Goal: Information Seeking & Learning: Check status

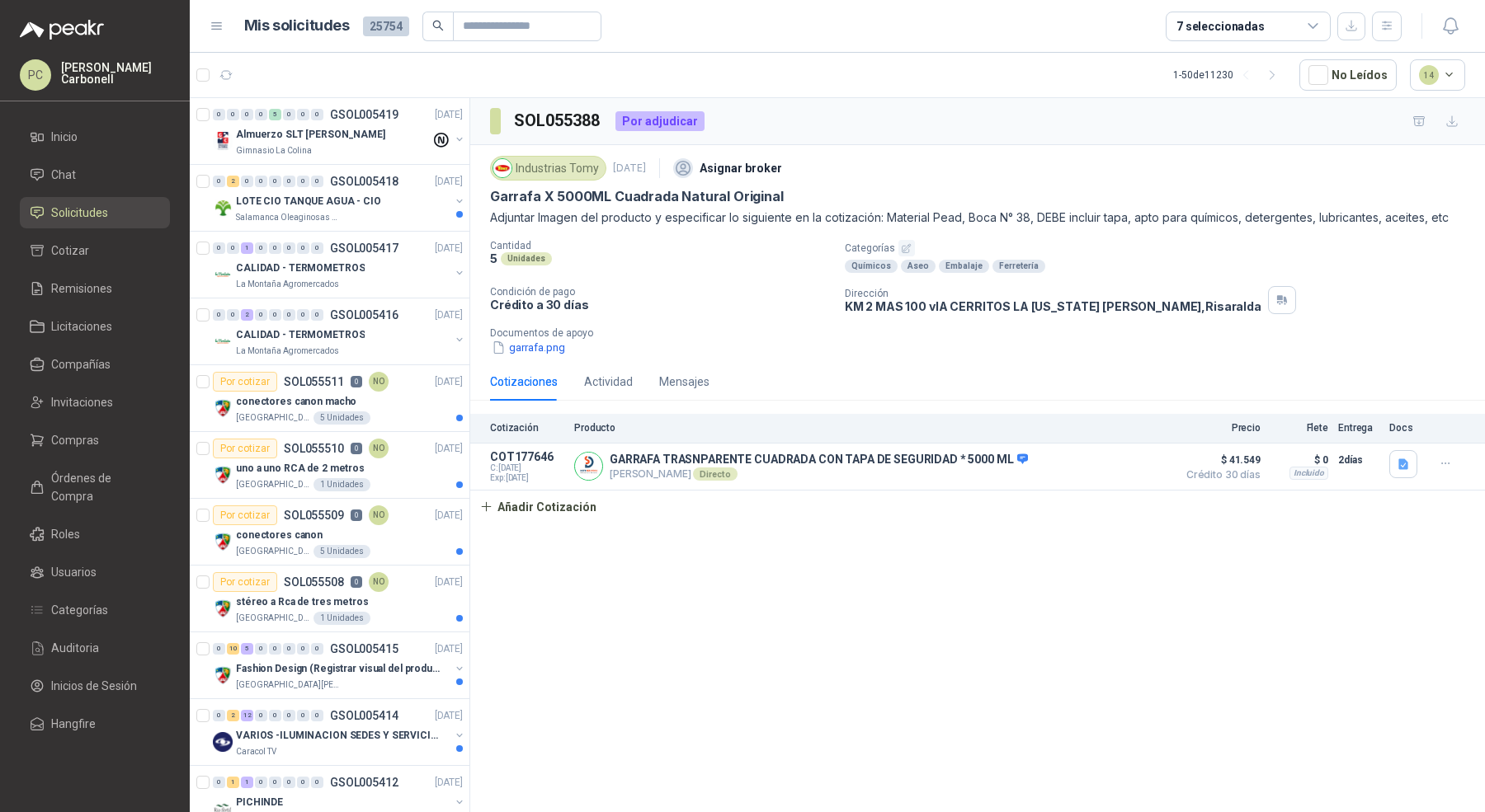
scroll to position [1070, 0]
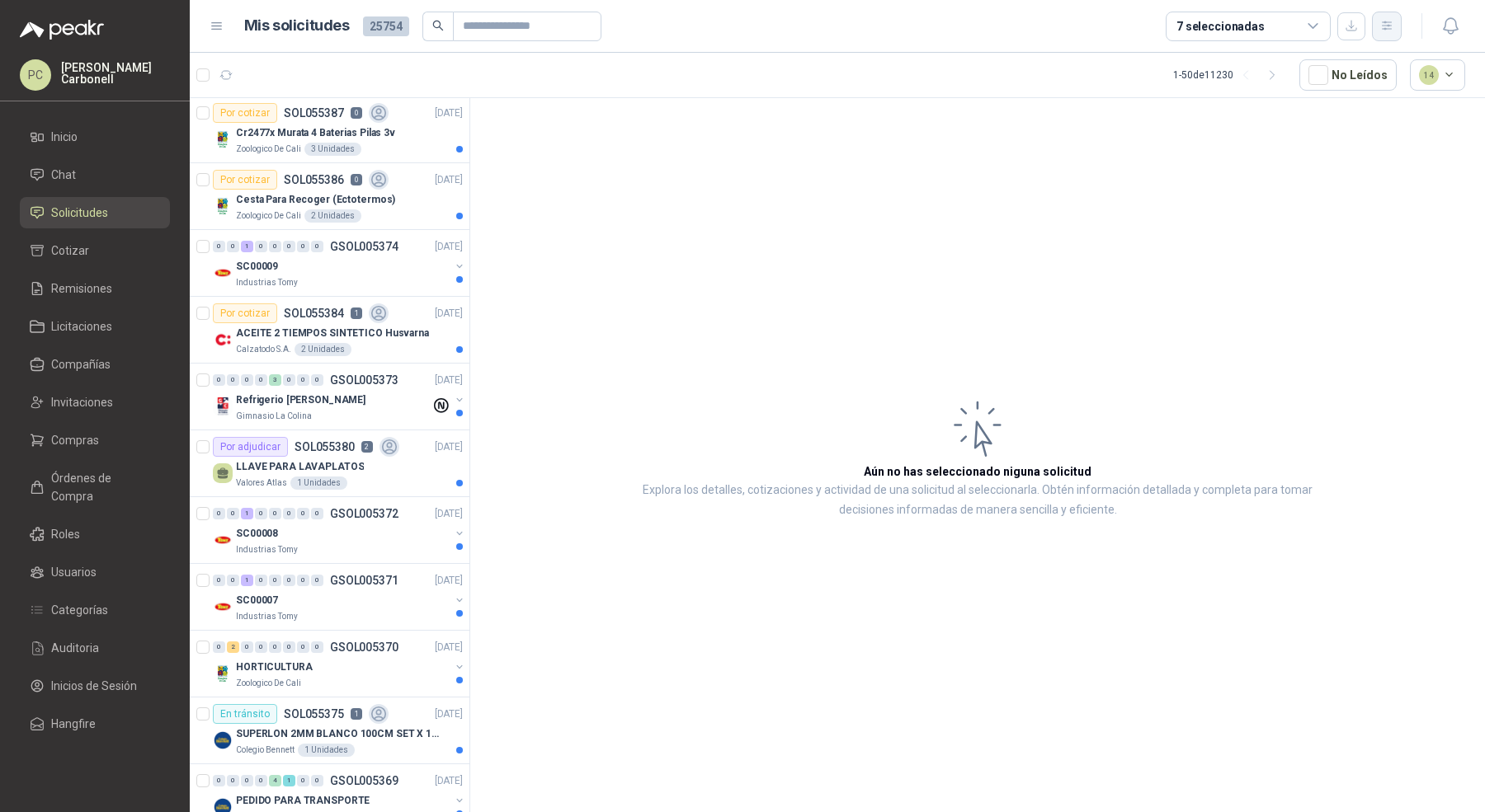
click at [1386, 23] on icon "button" at bounding box center [1386, 26] width 14 height 14
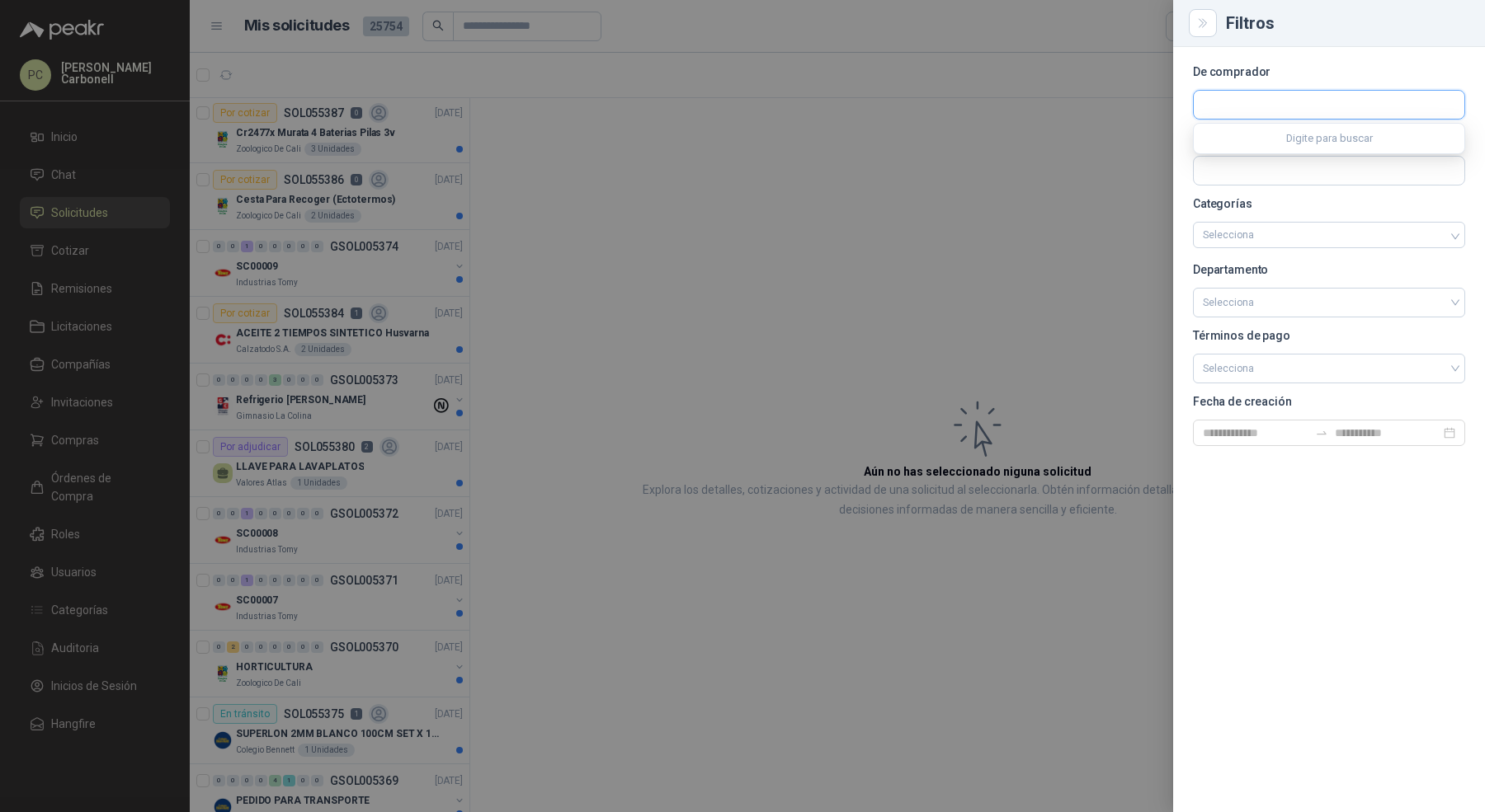
click at [1307, 100] on input "text" at bounding box center [1328, 104] width 270 height 28
type input "****"
click at [1289, 138] on p "Industrias Tomy" at bounding box center [1294, 140] width 125 height 10
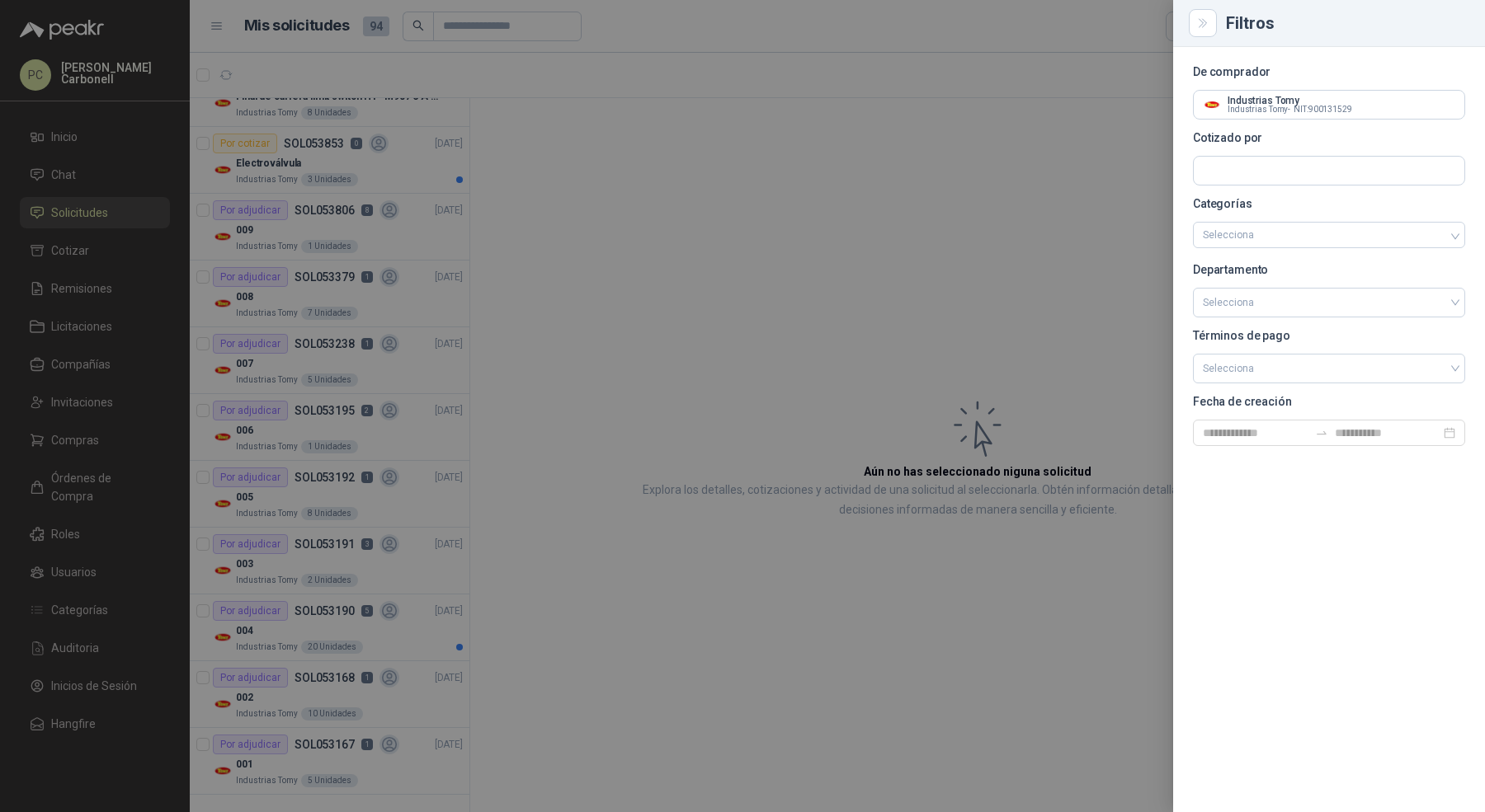
scroll to position [0, 0]
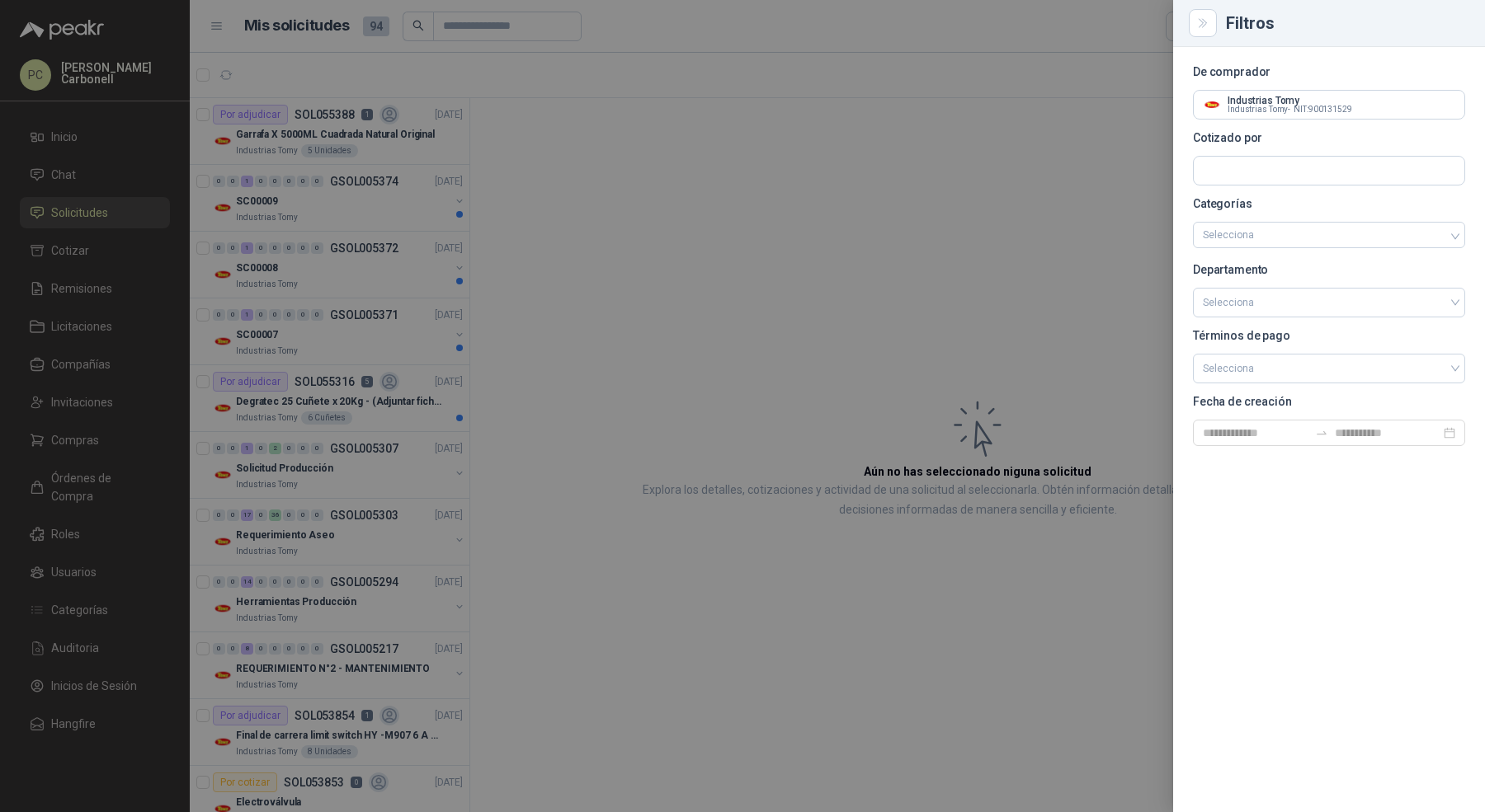
click at [528, 231] on div at bounding box center [742, 406] width 1485 height 812
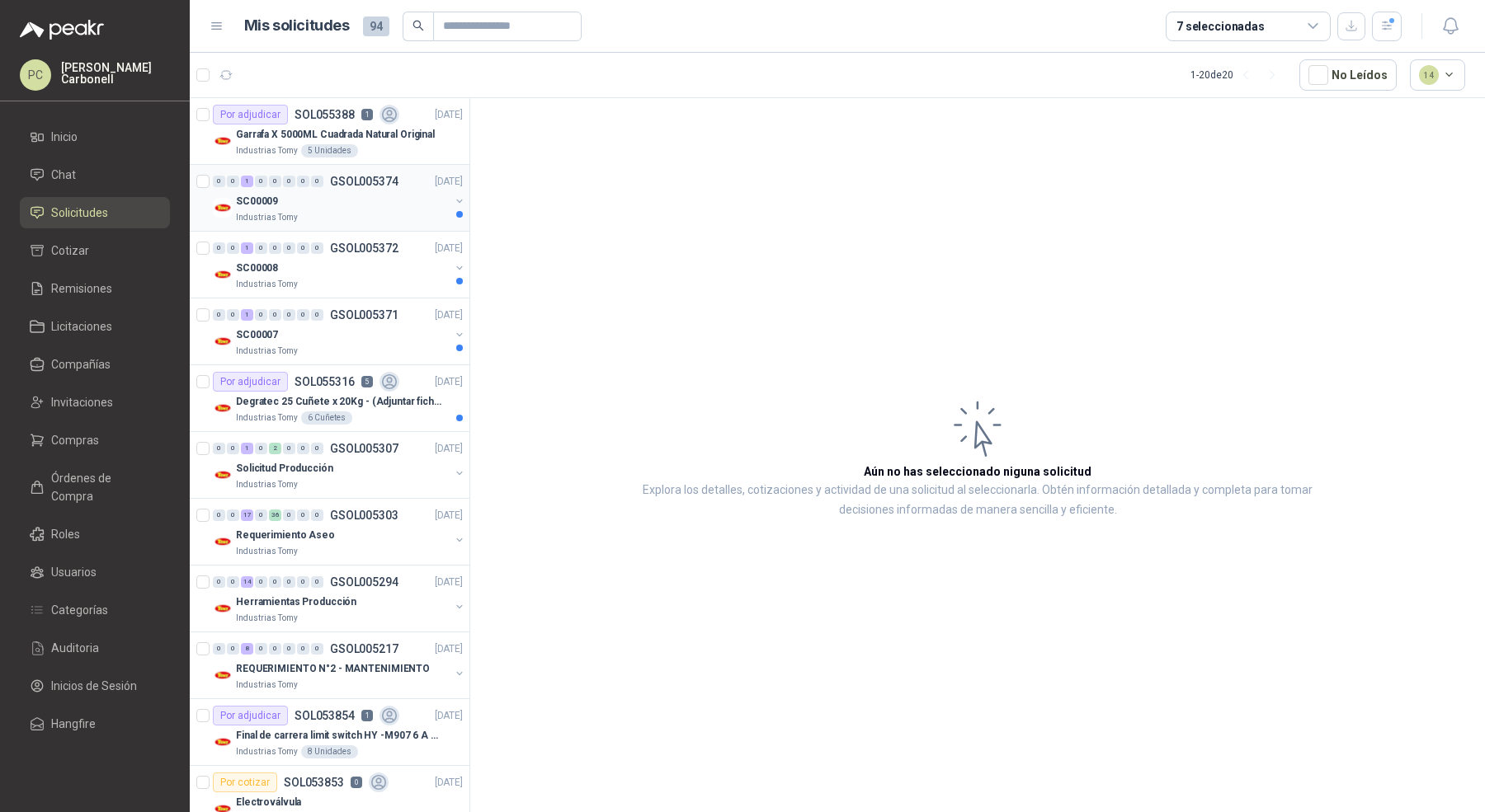
click at [404, 211] on div "Industrias Tomy" at bounding box center [342, 218] width 213 height 13
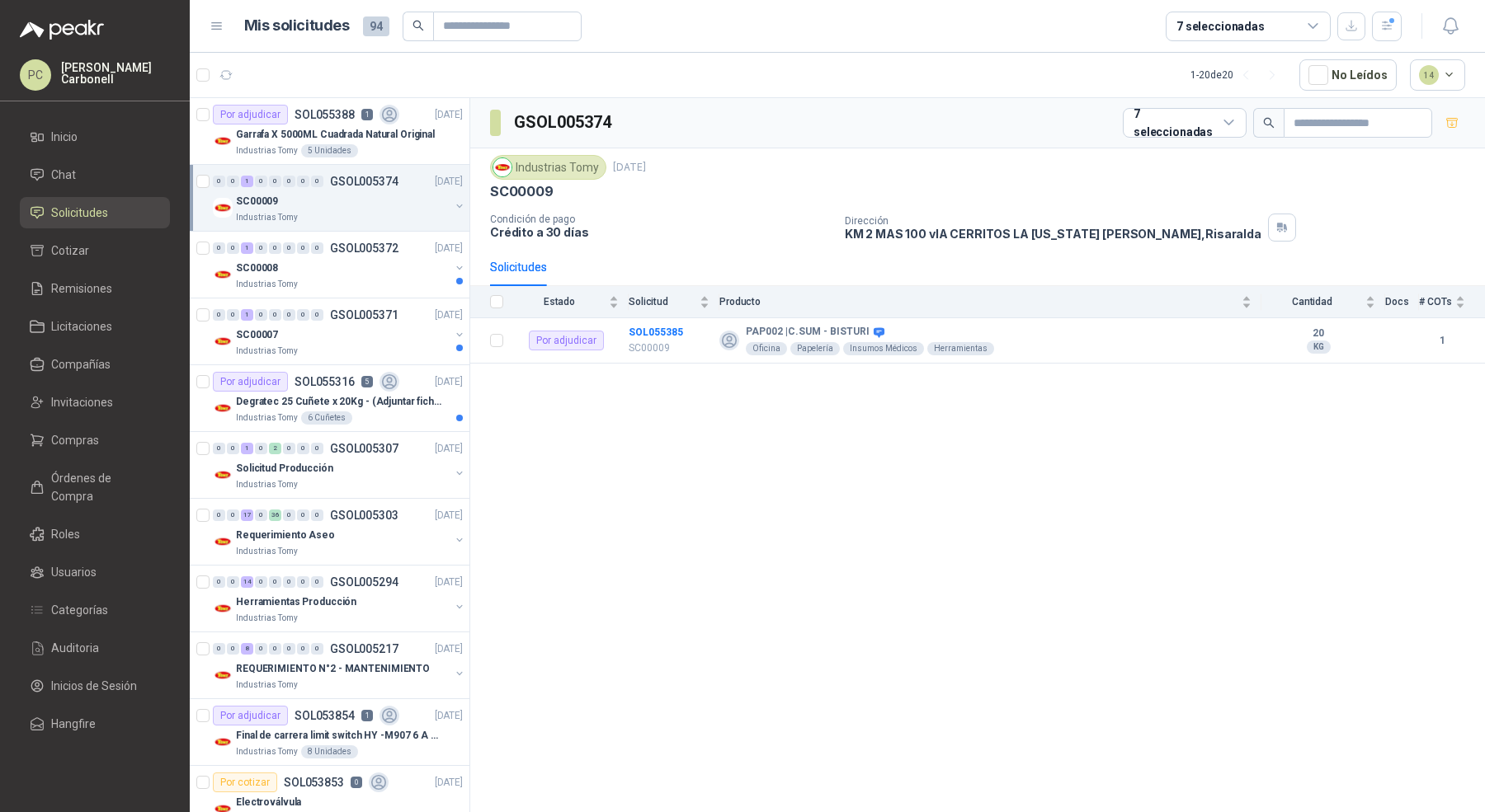
click at [409, 204] on div "SC00009" at bounding box center [342, 201] width 213 height 20
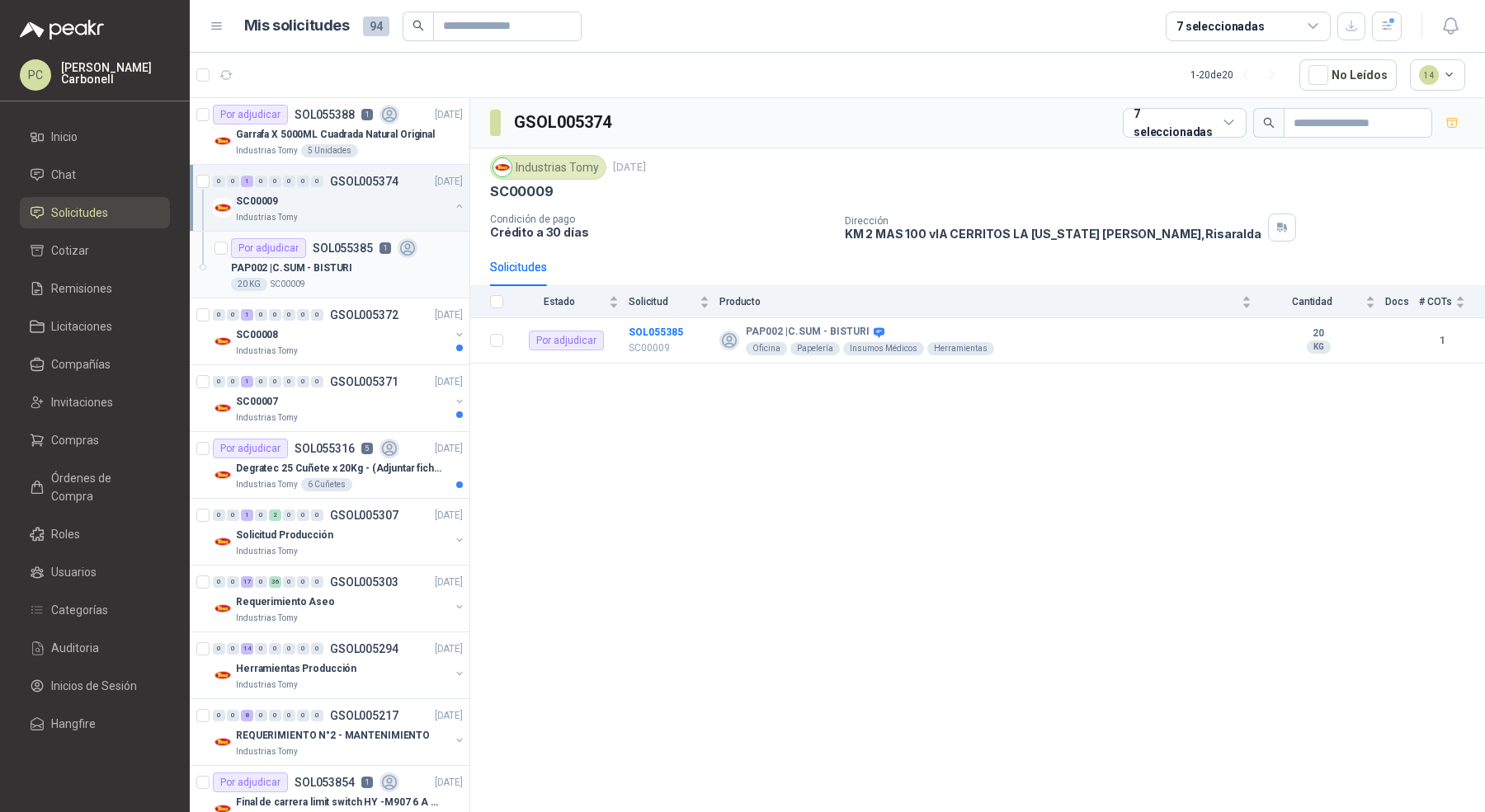
click at [391, 285] on div "20 KG SC00009" at bounding box center [346, 285] width 232 height 13
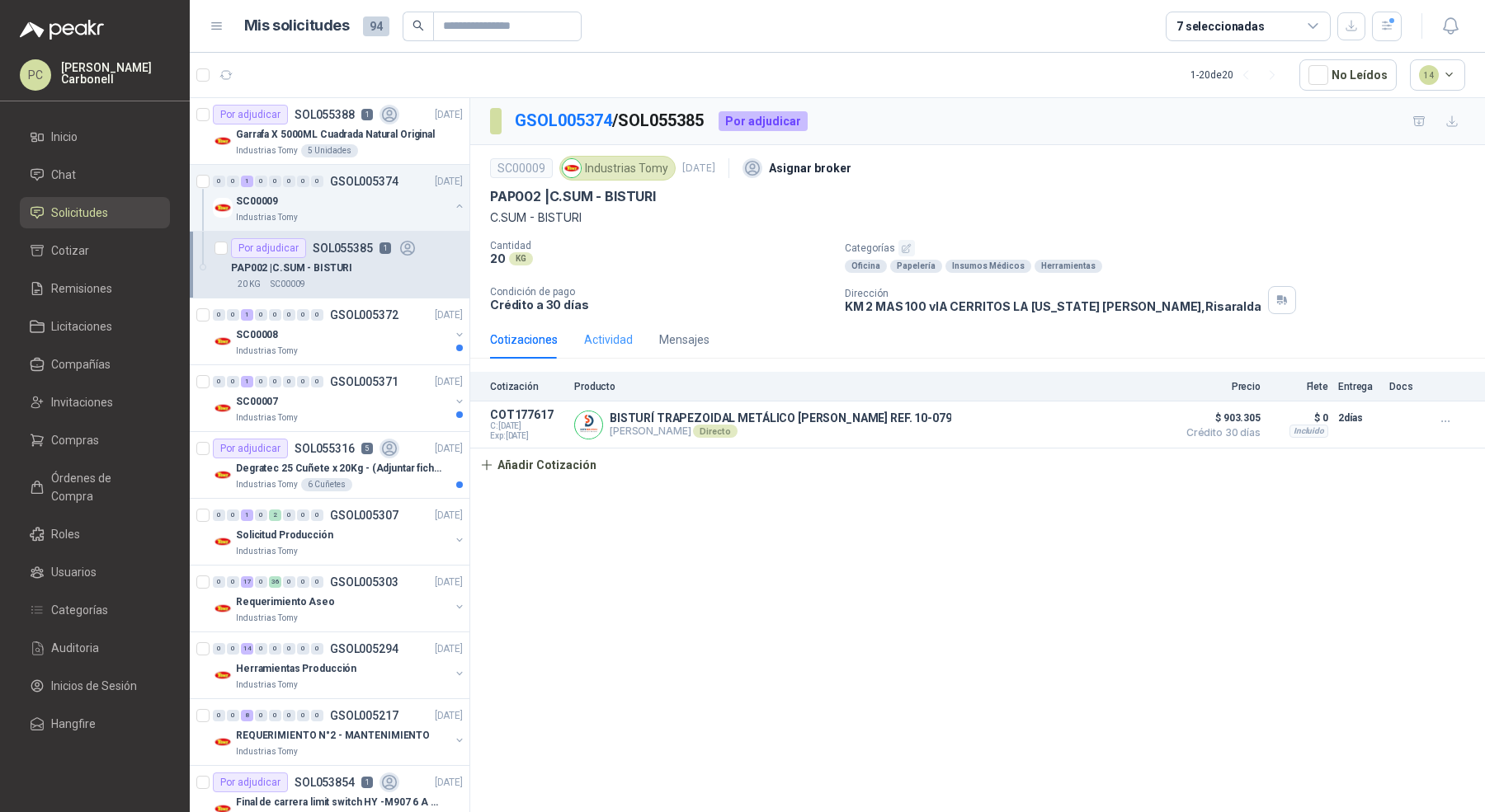
click at [612, 353] on div "Actividad" at bounding box center [608, 339] width 49 height 38
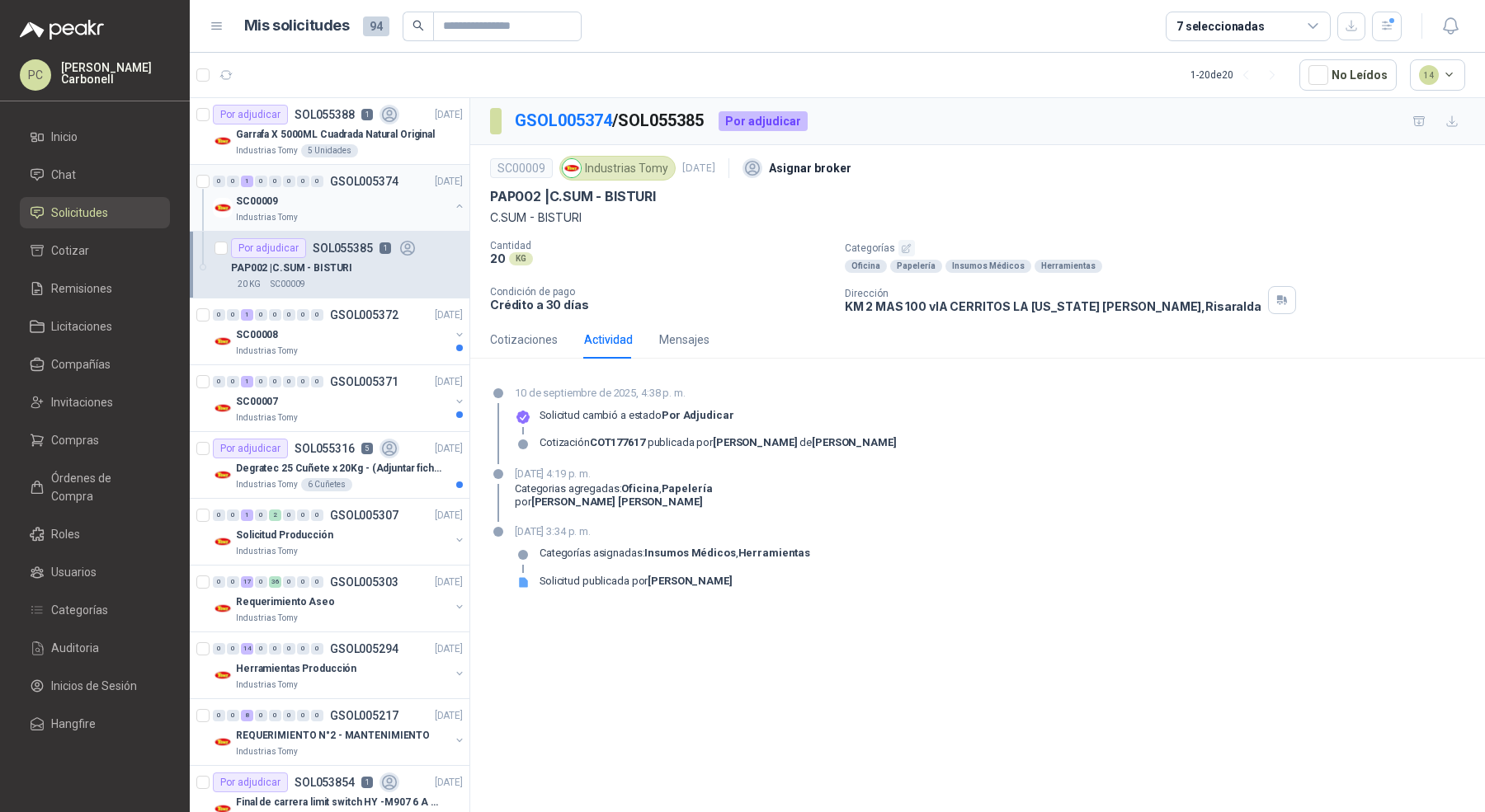
click at [412, 211] on div "Industrias Tomy" at bounding box center [342, 218] width 213 height 13
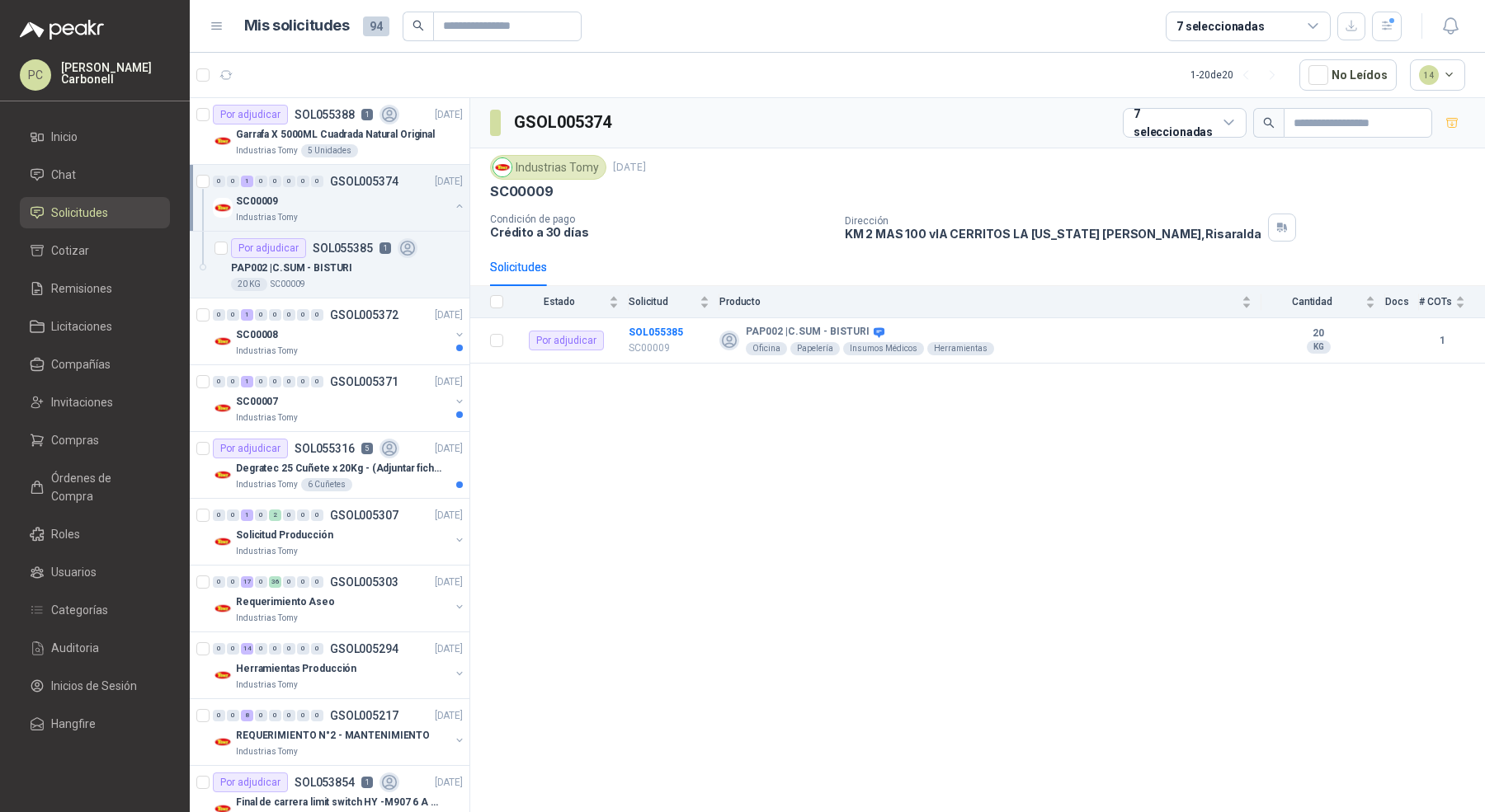
click at [453, 207] on button "button" at bounding box center [460, 206] width 13 height 13
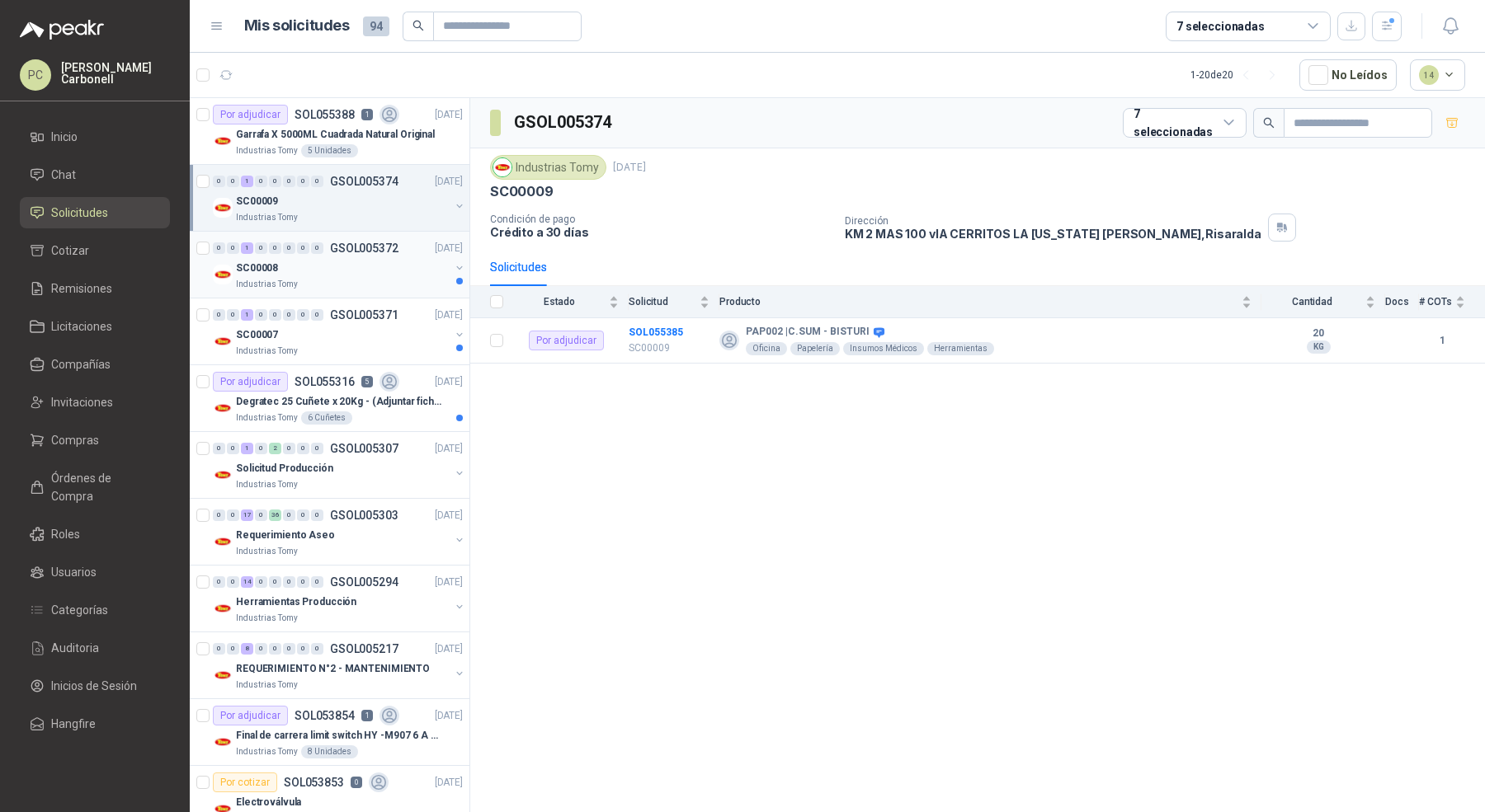
click at [365, 268] on div "SC00008" at bounding box center [342, 268] width 213 height 20
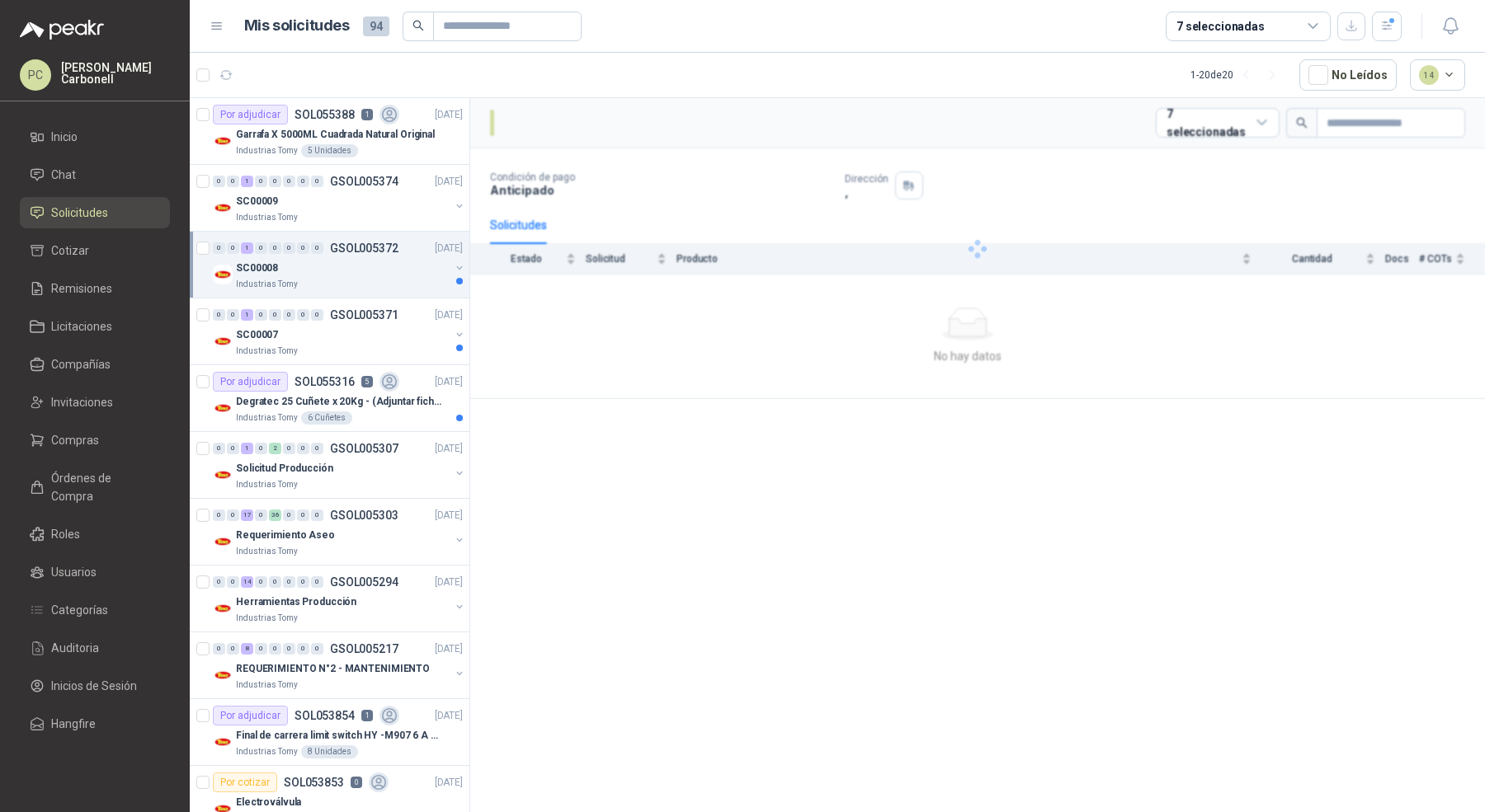
click at [365, 268] on div "SC00008" at bounding box center [342, 268] width 213 height 20
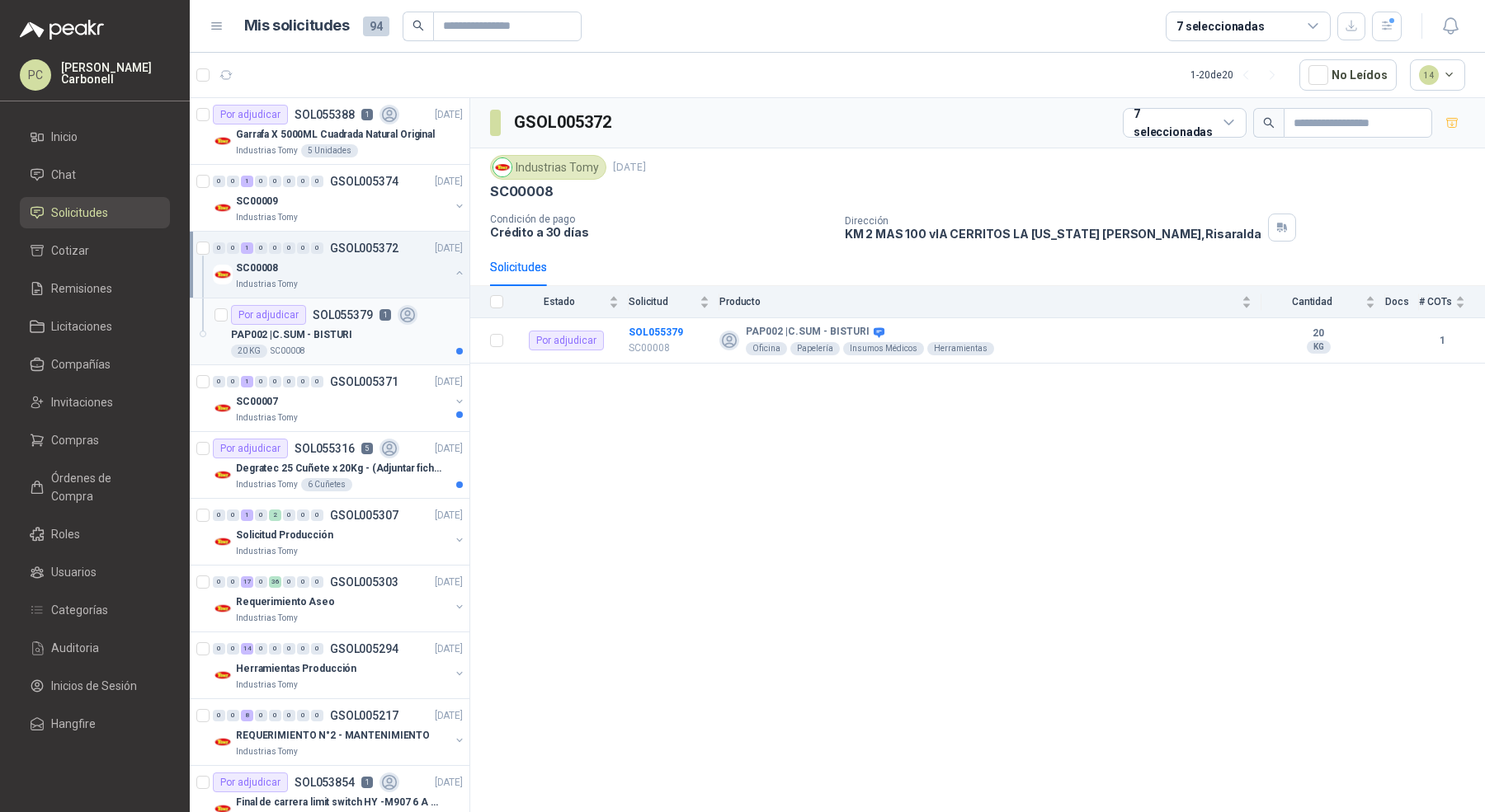
click at [376, 320] on div "Por adjudicar SOL055379 1" at bounding box center [324, 315] width 187 height 20
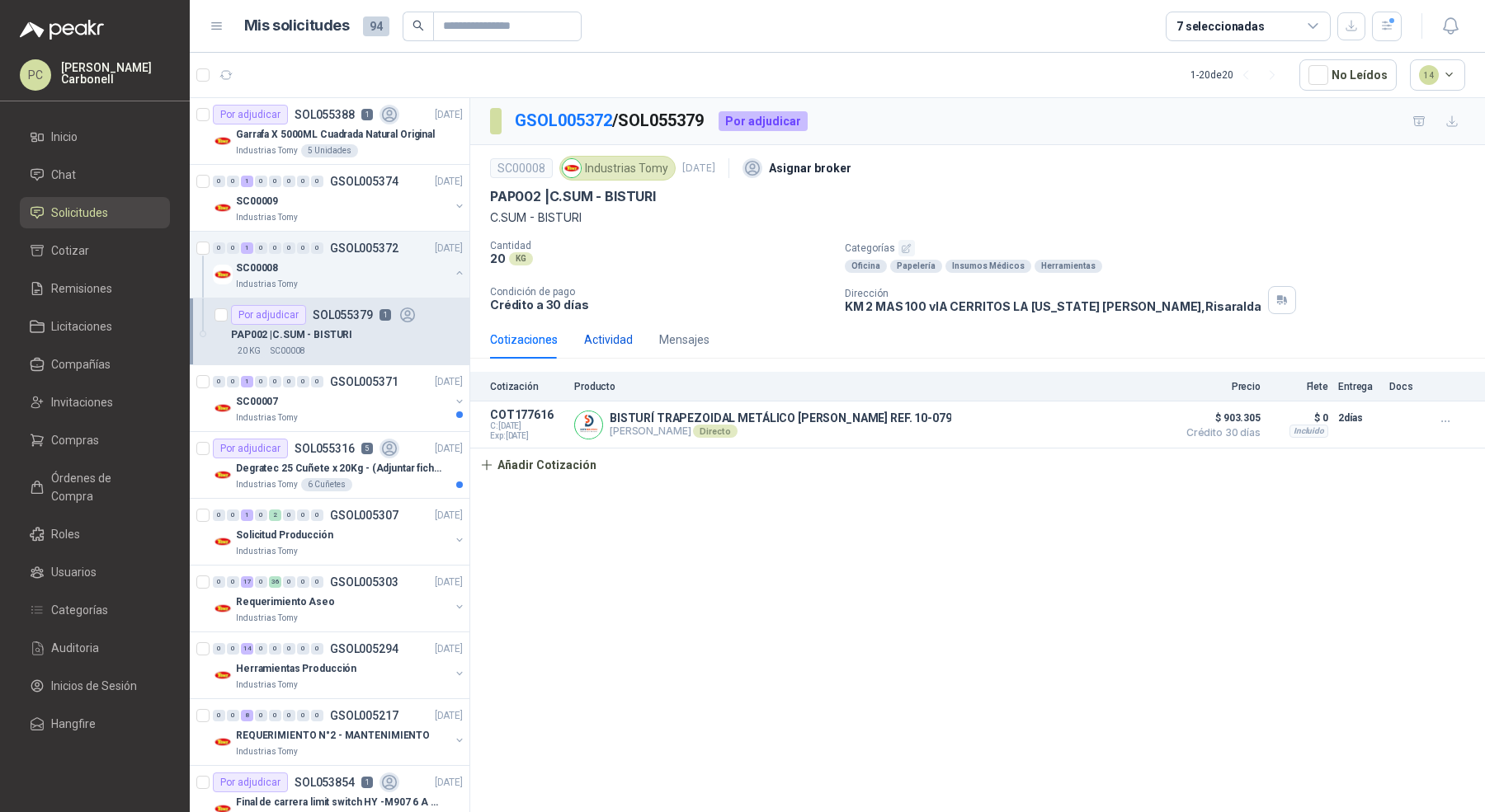
click at [593, 339] on div "Actividad" at bounding box center [608, 340] width 49 height 18
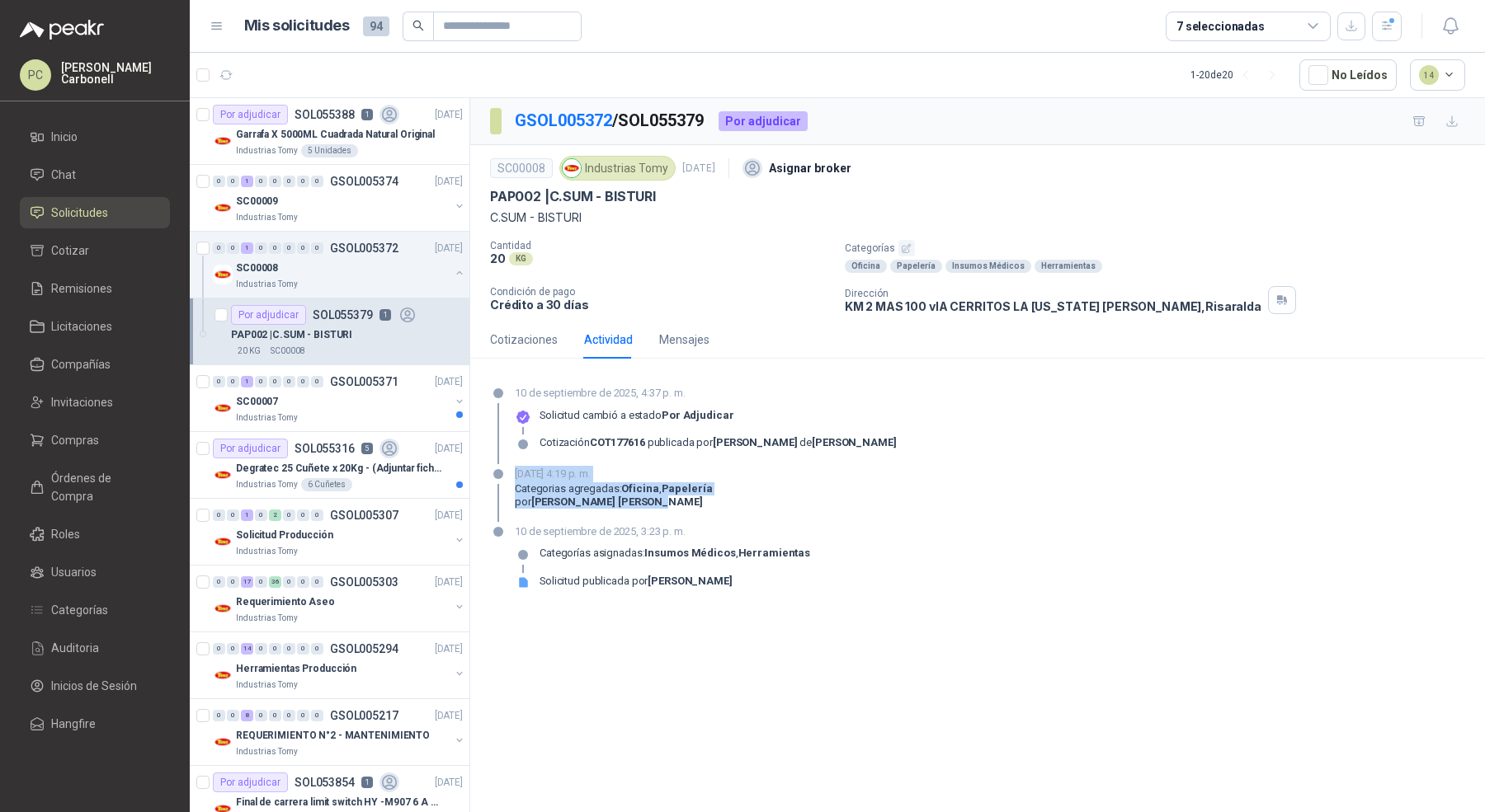
drag, startPoint x: 656, startPoint y: 505, endPoint x: 511, endPoint y: 467, distance: 149.9
click at [511, 467] on div "[DATE] 4:19 p. m. Categorias agregadas: Oficina , Papelería por [PERSON_NAME]" at bounding box center [977, 493] width 975 height 56
drag, startPoint x: 515, startPoint y: 390, endPoint x: 821, endPoint y: 590, distance: 365.6
click at [821, 590] on section "[DATE] 4:37 p. m. Solicitud cambió a estado Por adjudicar Cotización COT177616 …" at bounding box center [977, 494] width 1014 height 245
click at [821, 590] on div "[DATE] 3:23 p. m. Categorías asignadas: [PERSON_NAME] , Herramientas Solicitud …" at bounding box center [977, 563] width 975 height 79
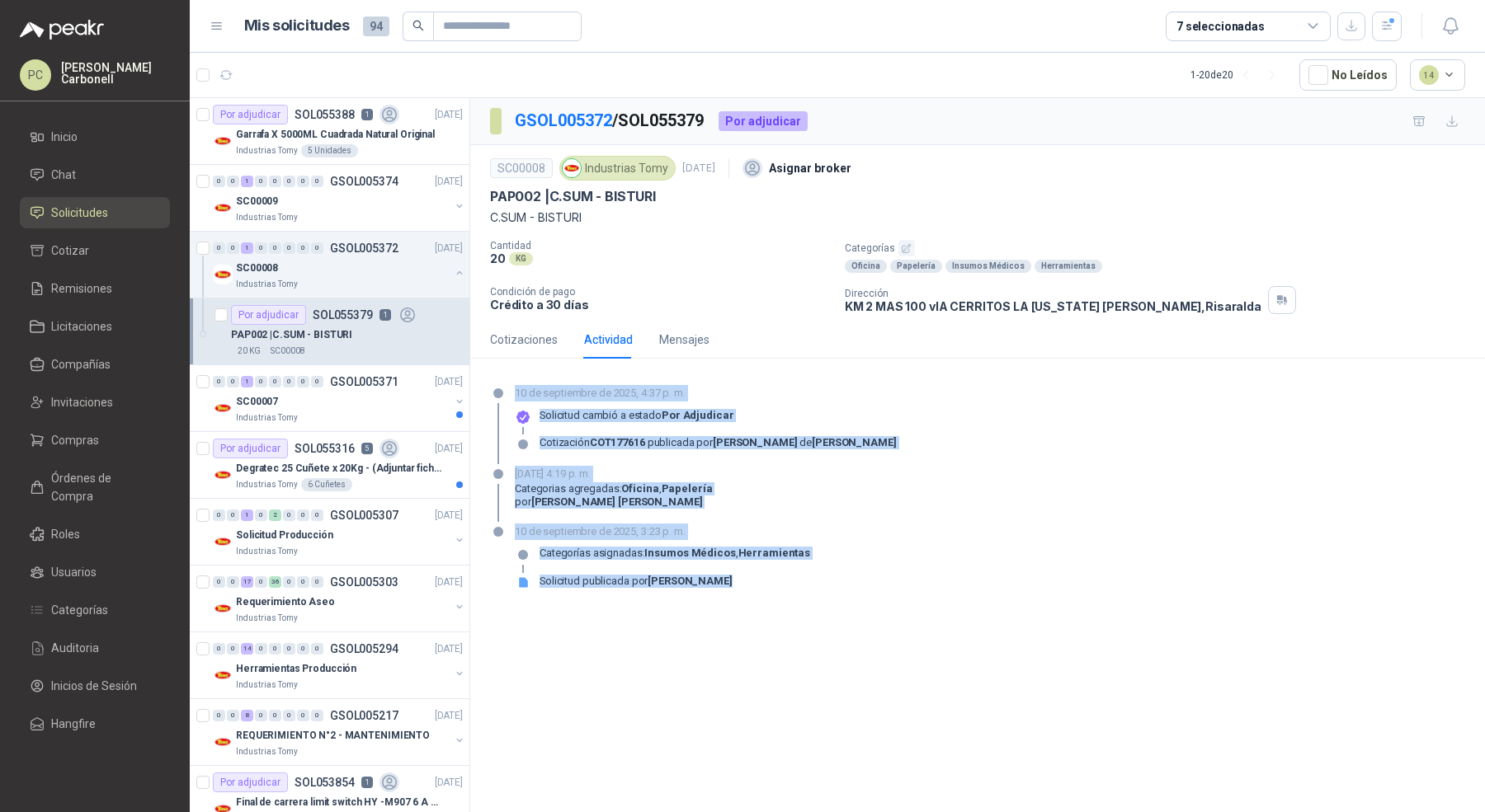
drag, startPoint x: 821, startPoint y: 590, endPoint x: 515, endPoint y: 384, distance: 368.9
click at [515, 384] on section "[DATE] 4:37 p. m. Solicitud cambió a estado Por adjudicar Cotización COT177616 …" at bounding box center [977, 494] width 1014 height 245
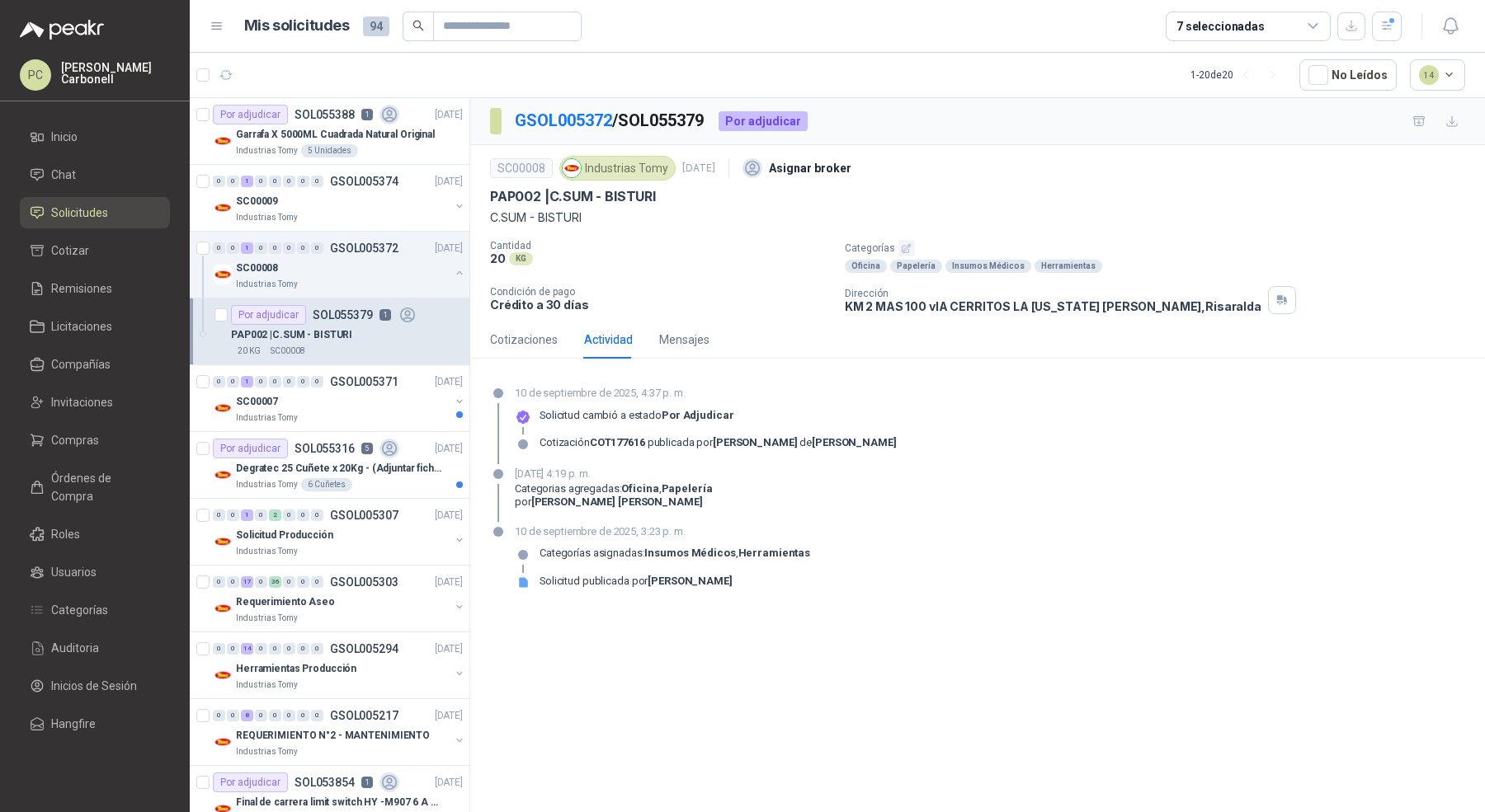
click at [505, 388] on div at bounding box center [498, 394] width 16 height 16
drag, startPoint x: 512, startPoint y: 388, endPoint x: 866, endPoint y: 612, distance: 418.9
click at [866, 612] on section "[DATE] 4:37 p. m. Solicitud cambió a estado Por adjudicar Cotización COT177616 …" at bounding box center [977, 494] width 1014 height 245
drag, startPoint x: 854, startPoint y: 607, endPoint x: 508, endPoint y: 393, distance: 406.8
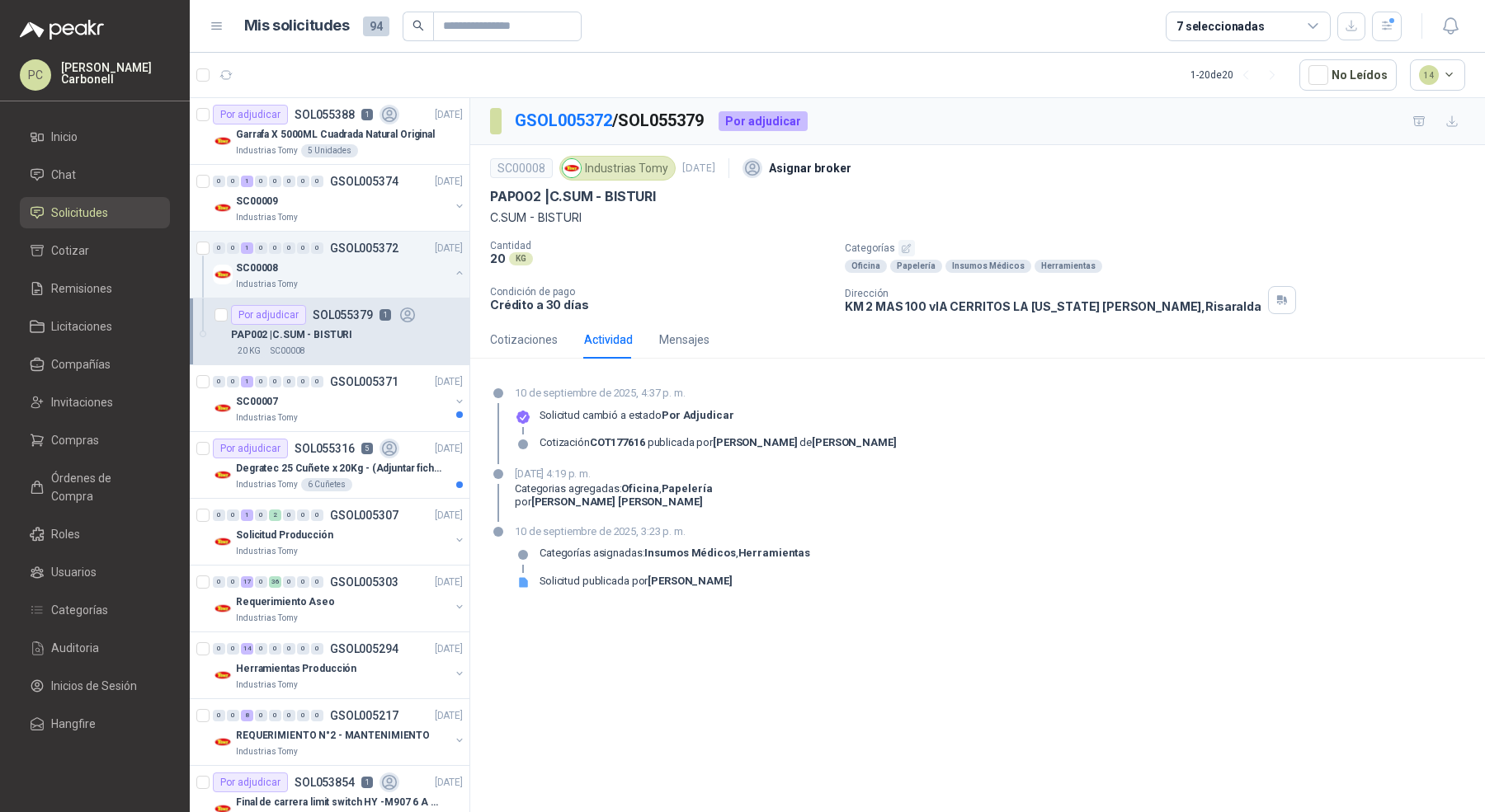
click at [508, 393] on section "[DATE] 4:37 p. m. Solicitud cambió a estado Por adjudicar Cotización COT177616 …" at bounding box center [977, 494] width 1014 height 245
click at [515, 395] on p "10 de septiembre de 2025, 4:37 p. m." at bounding box center [705, 394] width 382 height 16
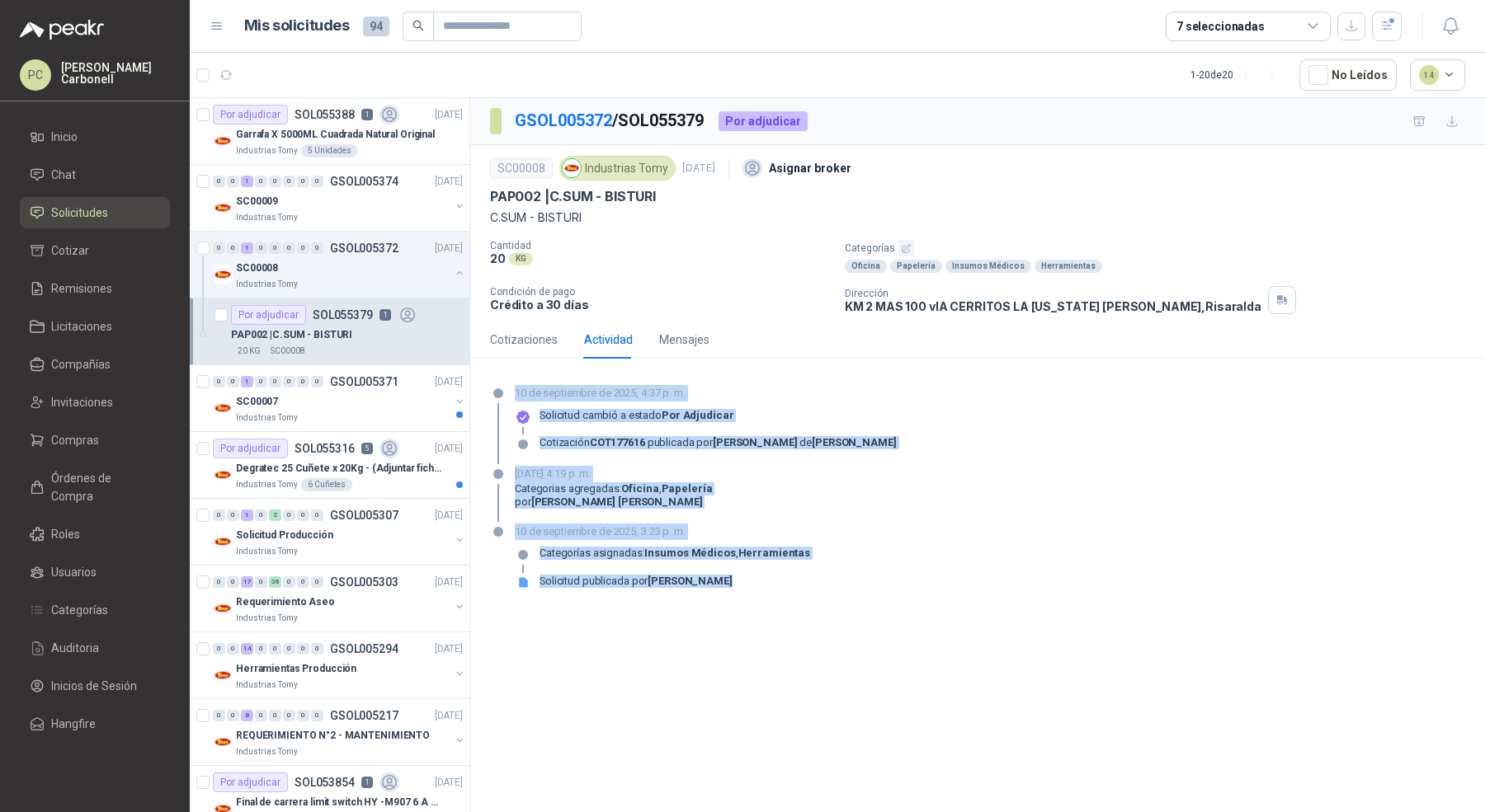
drag, startPoint x: 515, startPoint y: 395, endPoint x: 841, endPoint y: 581, distance: 375.3
click at [841, 581] on section "[DATE] 4:37 p. m. Solicitud cambió a estado Por adjudicar Cotización COT177616 …" at bounding box center [977, 494] width 1014 height 245
click at [841, 581] on div "[DATE] 3:23 p. m. Categorías asignadas: [PERSON_NAME] , Herramientas Solicitud …" at bounding box center [977, 563] width 975 height 79
drag, startPoint x: 834, startPoint y: 587, endPoint x: 477, endPoint y: 378, distance: 413.7
click at [476, 377] on section "[DATE] 4:37 p. m. Solicitud cambió a estado Por adjudicar Cotización COT177616 …" at bounding box center [977, 494] width 1014 height 245
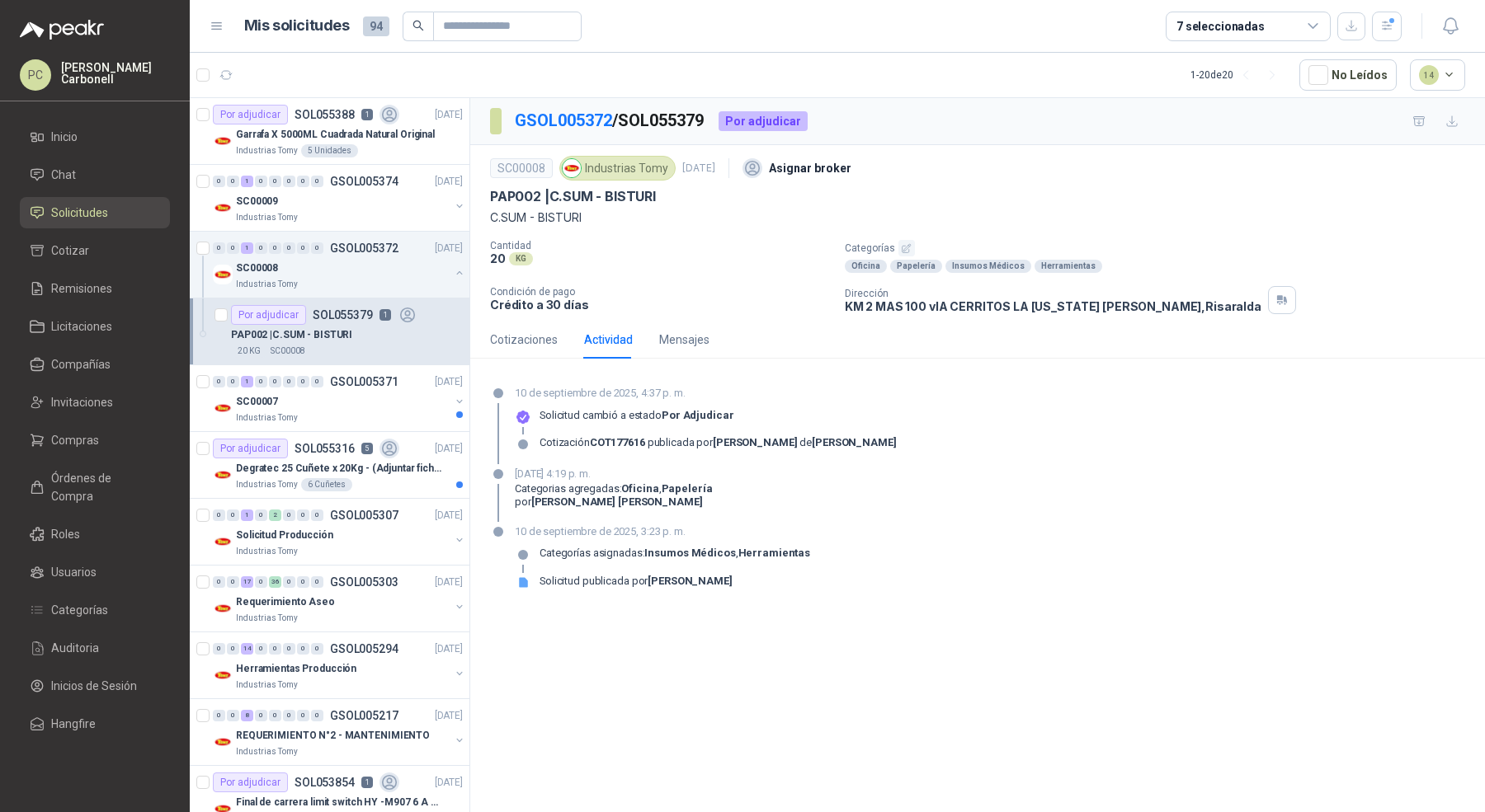
click at [521, 398] on p "10 de septiembre de 2025, 4:37 p. m." at bounding box center [705, 394] width 382 height 16
drag, startPoint x: 517, startPoint y: 388, endPoint x: 899, endPoint y: 634, distance: 454.4
click at [899, 634] on div "GSOL005372 / SOL055379 Por adjudicar SC00008 Industrias Tomy [DATE] Asignar bro…" at bounding box center [977, 458] width 1014 height 720
click at [453, 274] on button "button" at bounding box center [460, 273] width 13 height 13
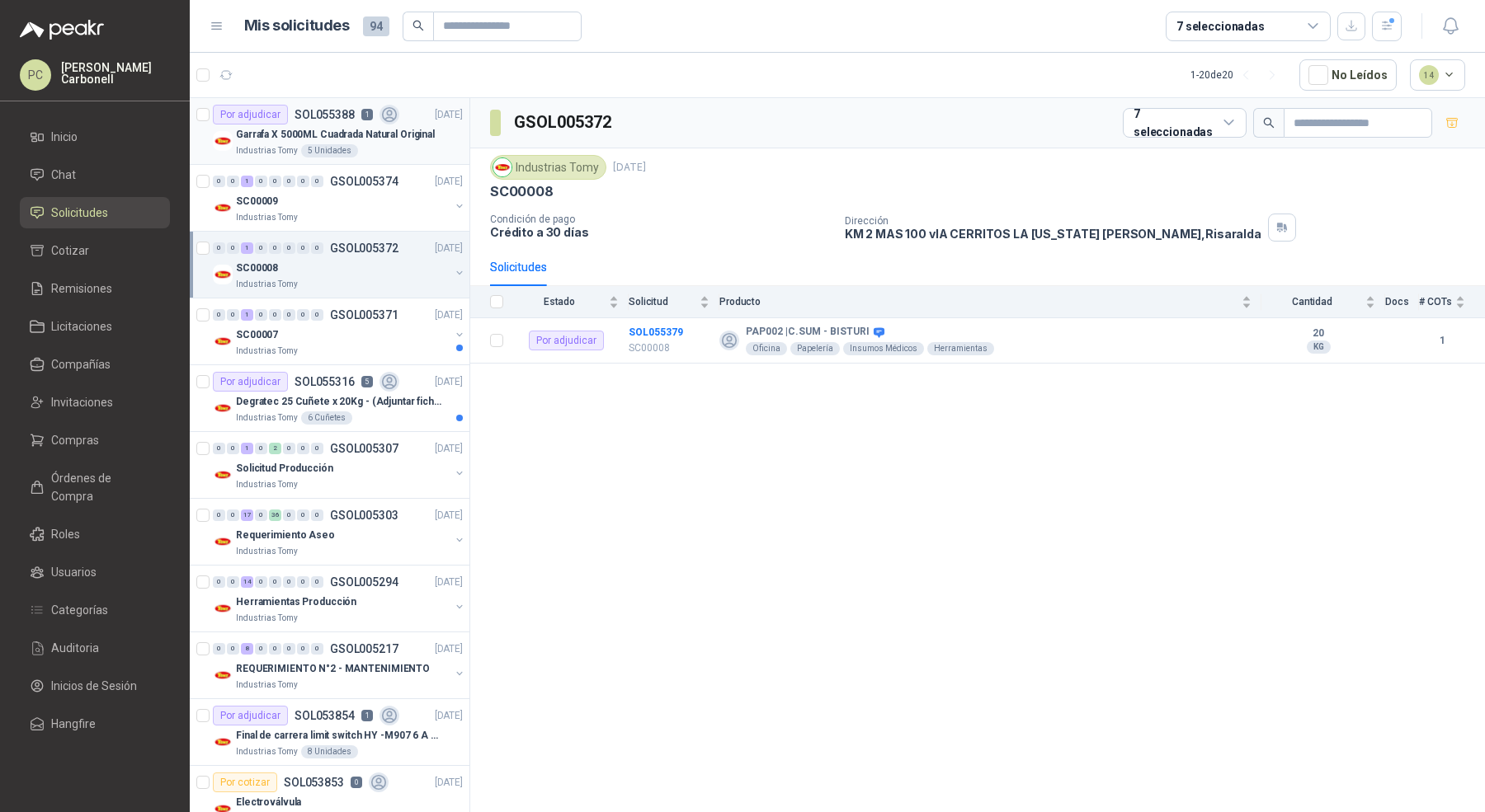
click at [406, 146] on div "Industrias Tomy 5 Unidades" at bounding box center [350, 151] width 227 height 13
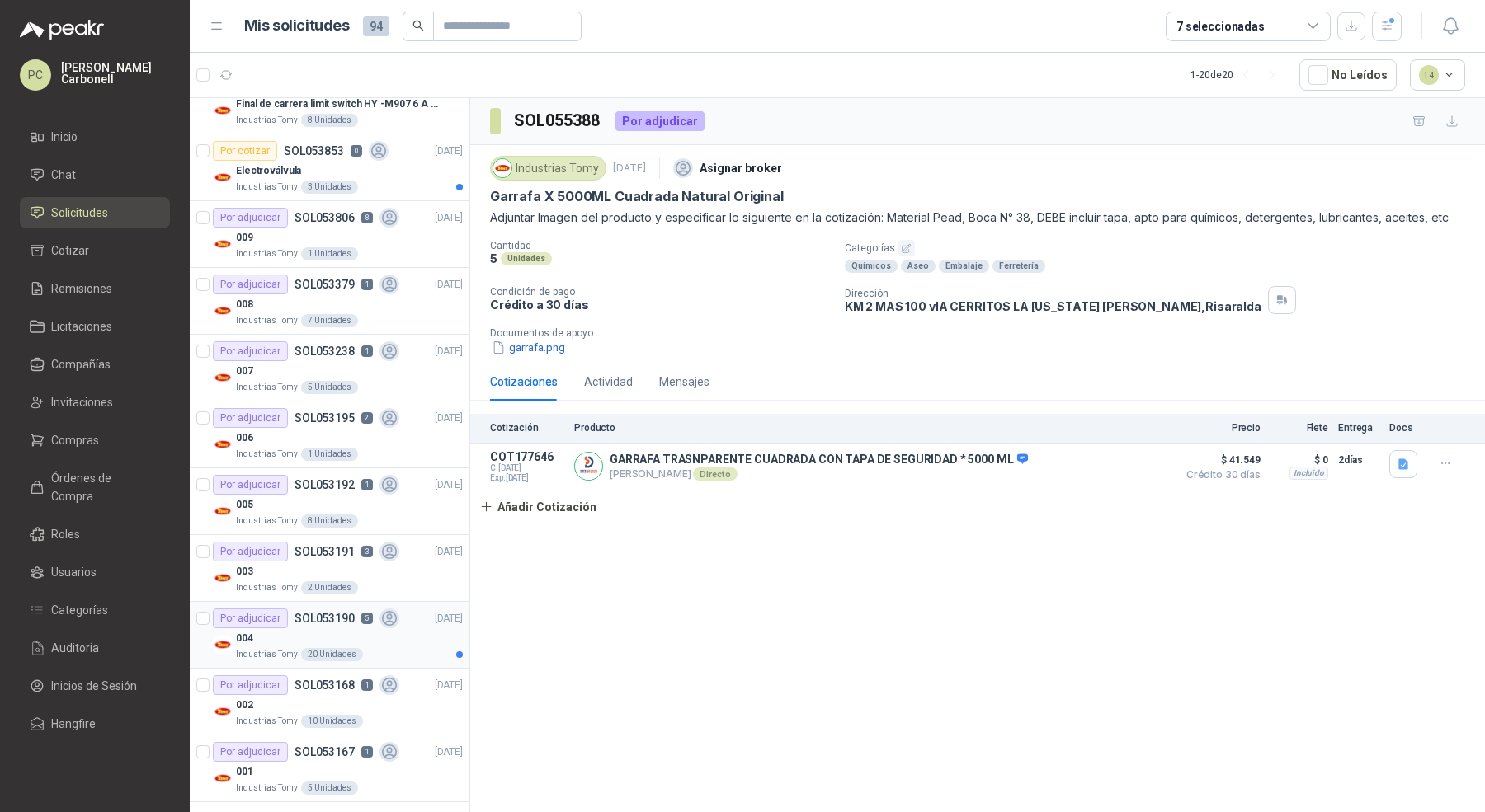
scroll to position [503, 0]
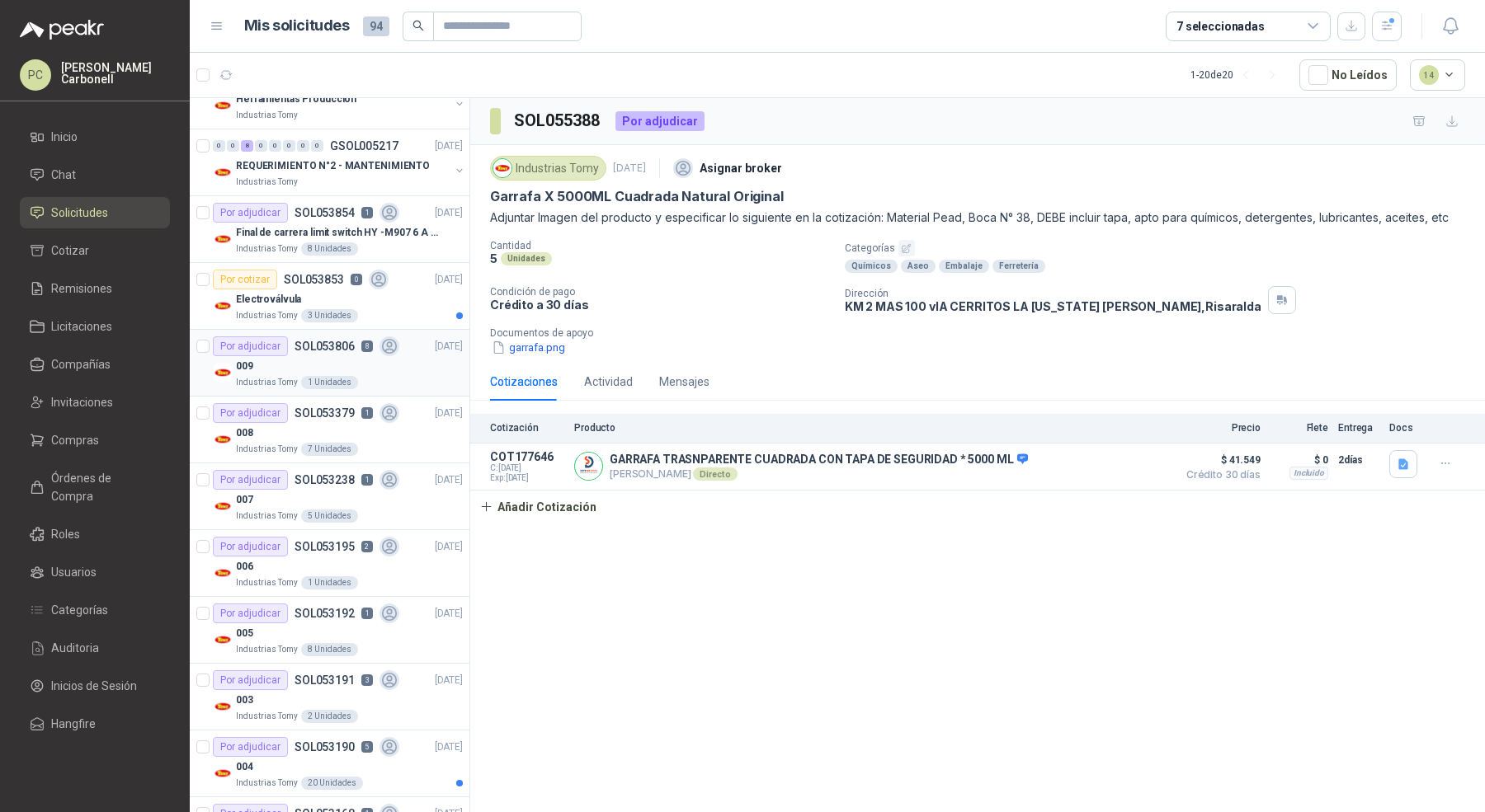
click at [407, 377] on div "Industrias Tomy 1 Unidades" at bounding box center [350, 383] width 227 height 13
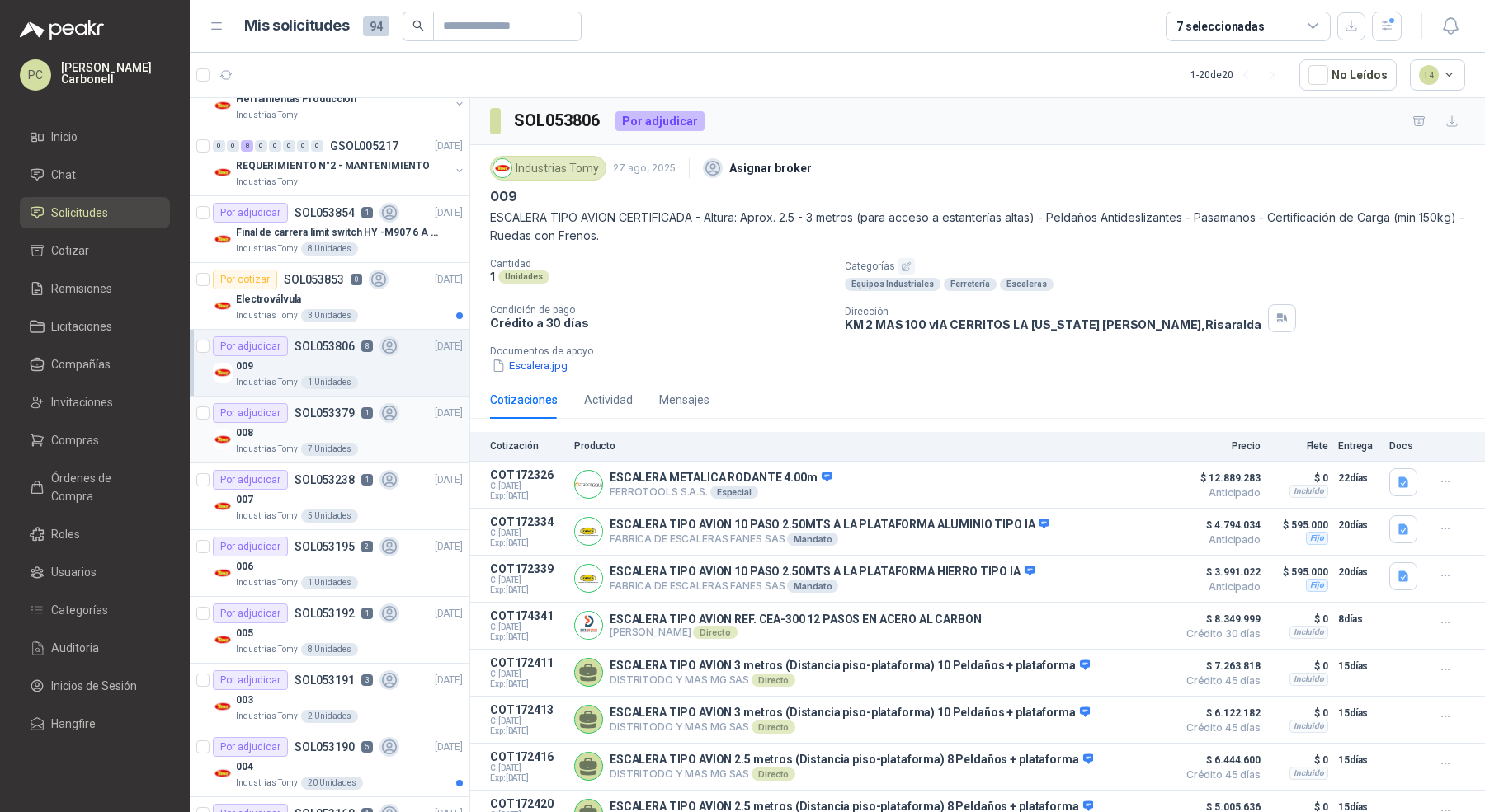
click at [405, 443] on div "Industrias Tomy 7 Unidades" at bounding box center [350, 449] width 227 height 13
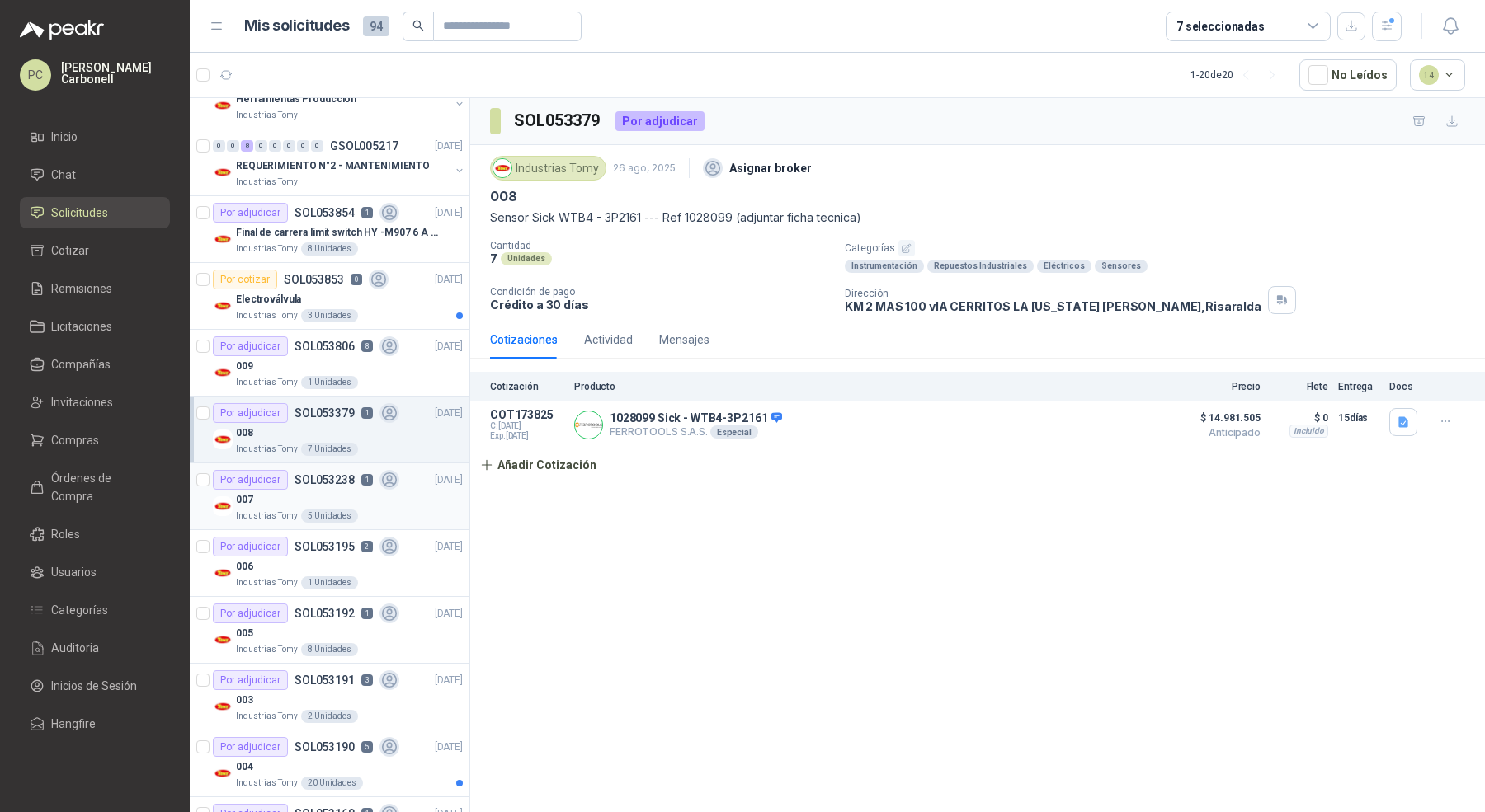
click at [412, 510] on div "Industrias Tomy 5 Unidades" at bounding box center [350, 516] width 227 height 13
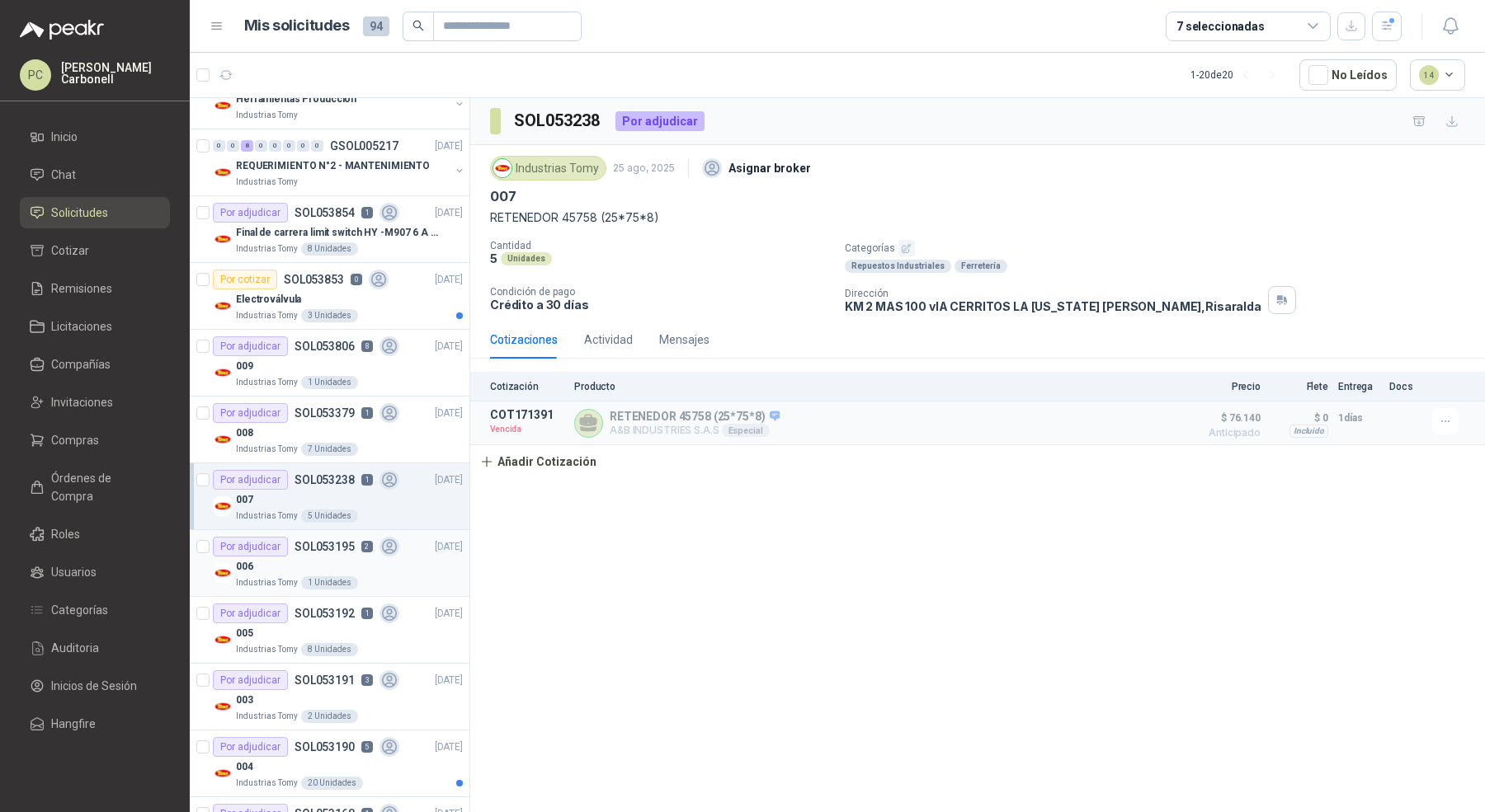
click at [425, 579] on div "Industrias Tomy 1 Unidades" at bounding box center [350, 583] width 227 height 13
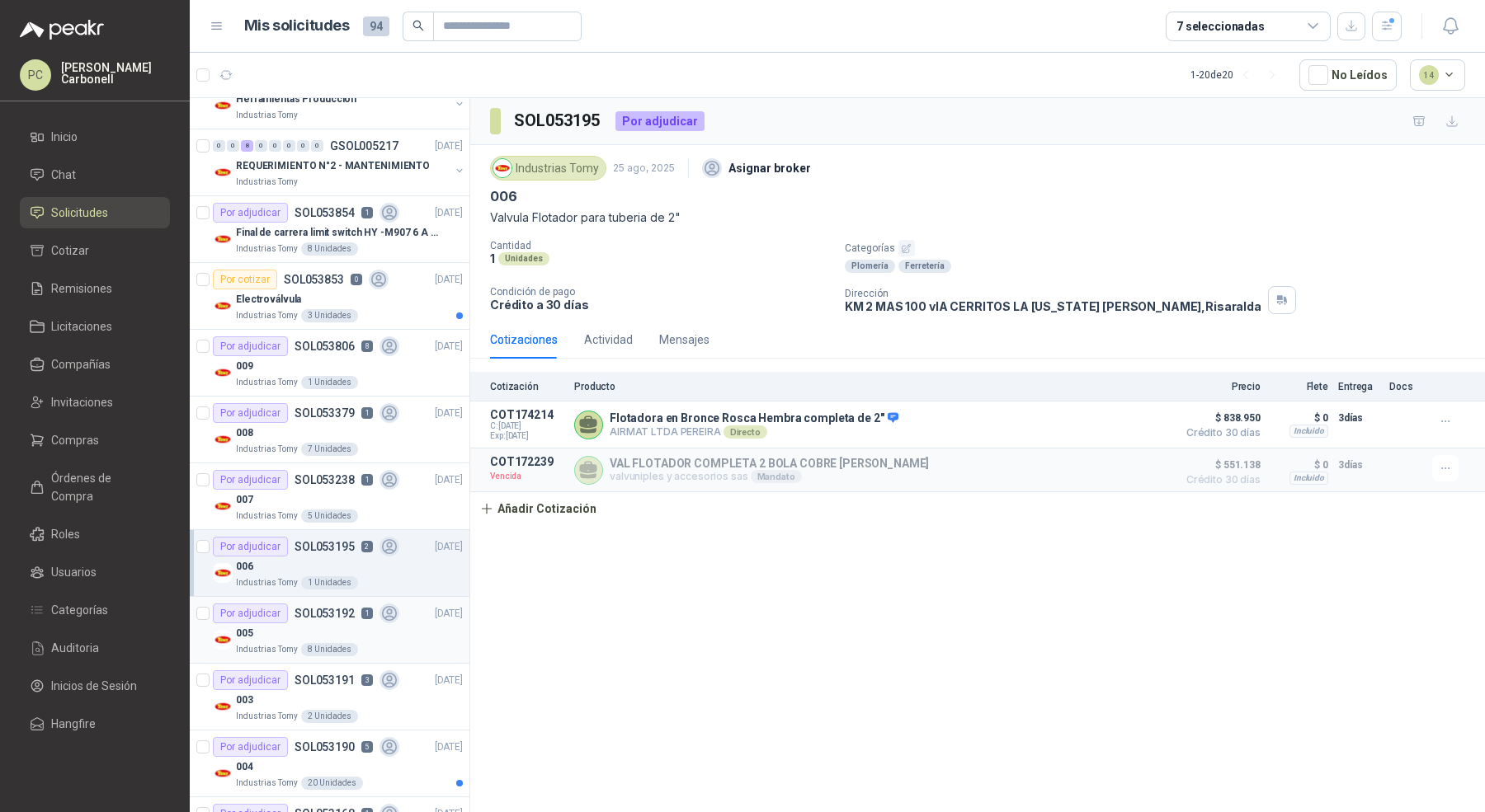
click at [427, 636] on div "005" at bounding box center [350, 633] width 227 height 20
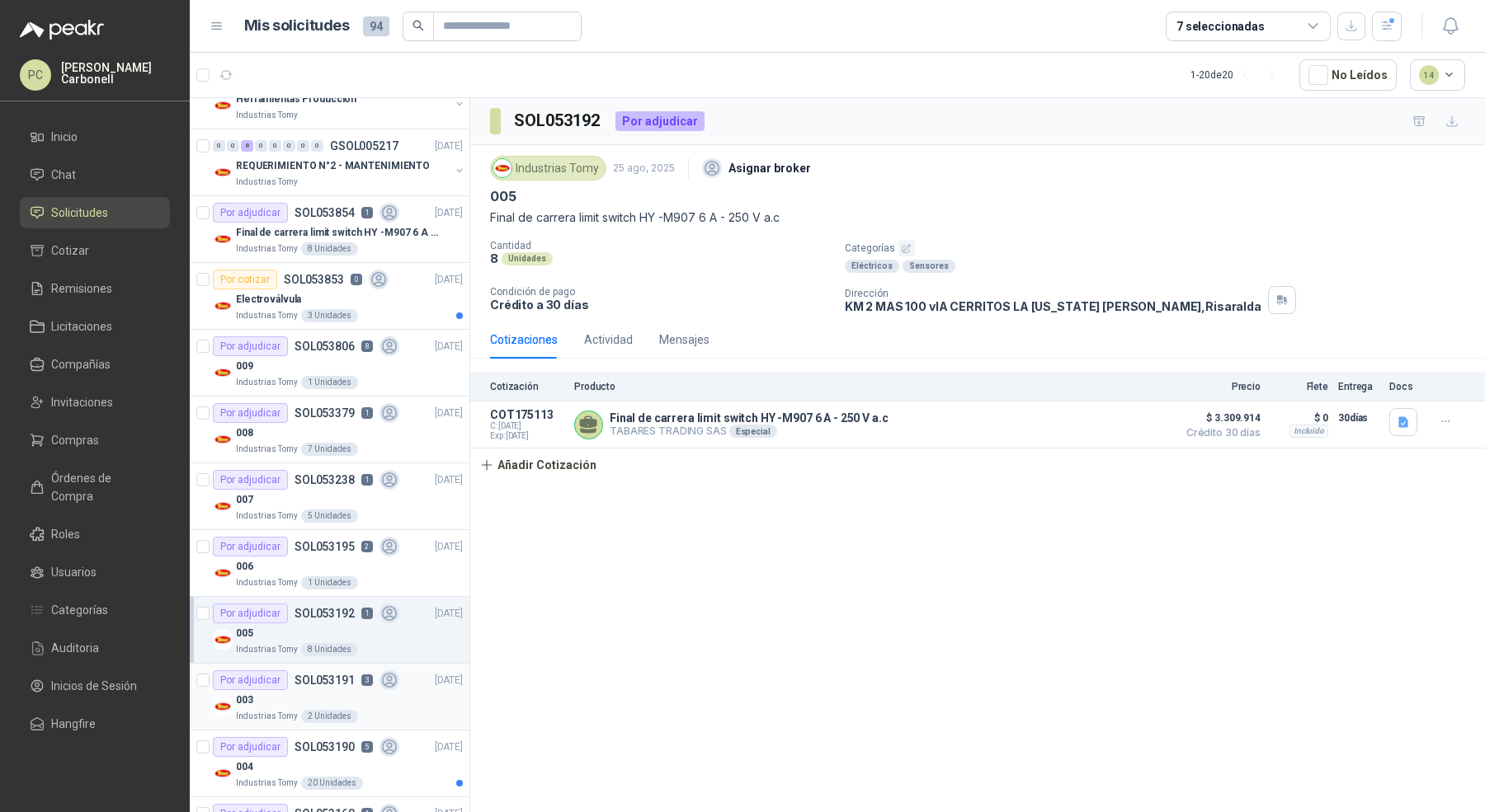
scroll to position [632, 0]
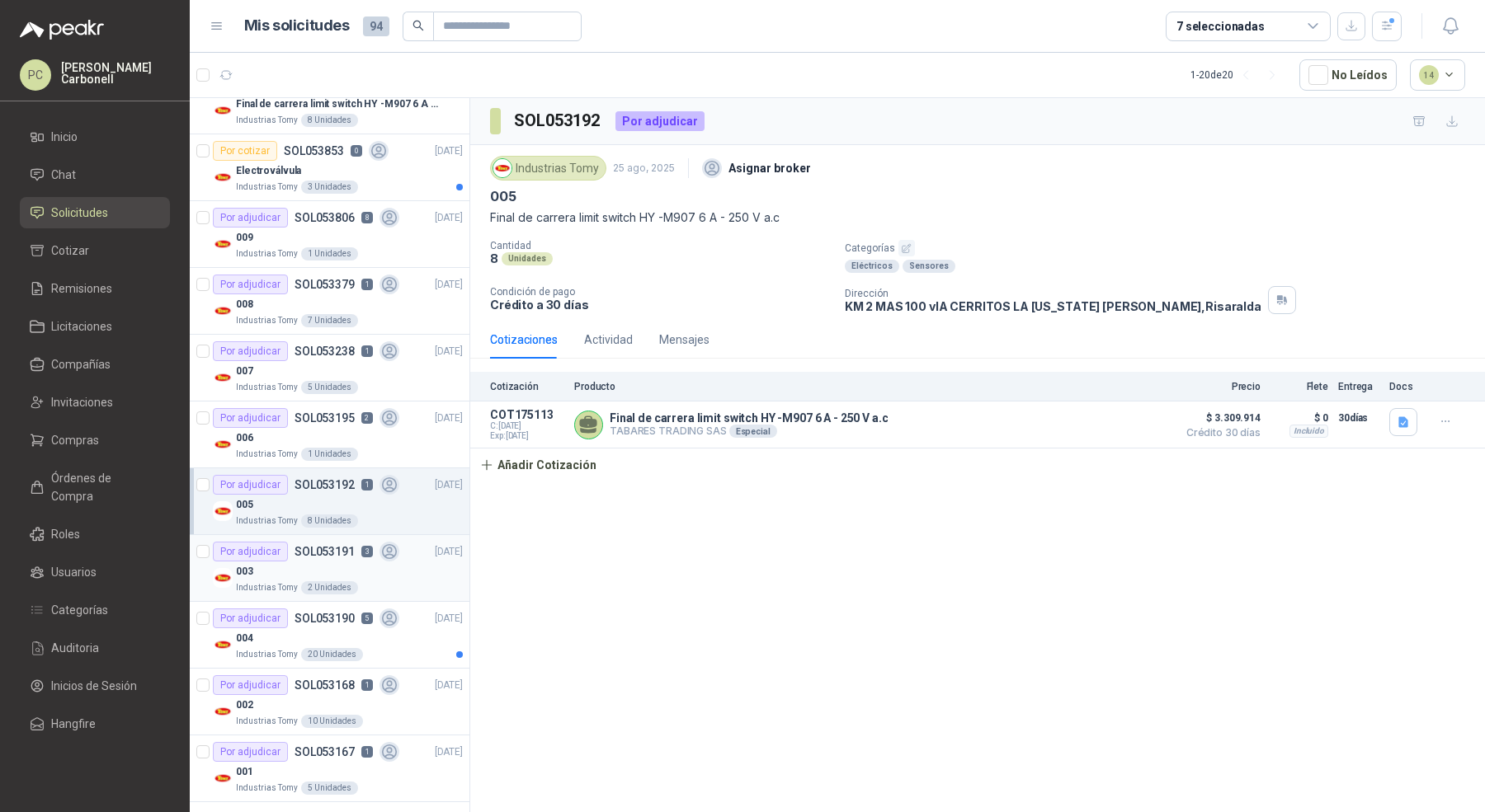
click at [421, 585] on div "Industrias Tomy 2 Unidades" at bounding box center [350, 588] width 227 height 13
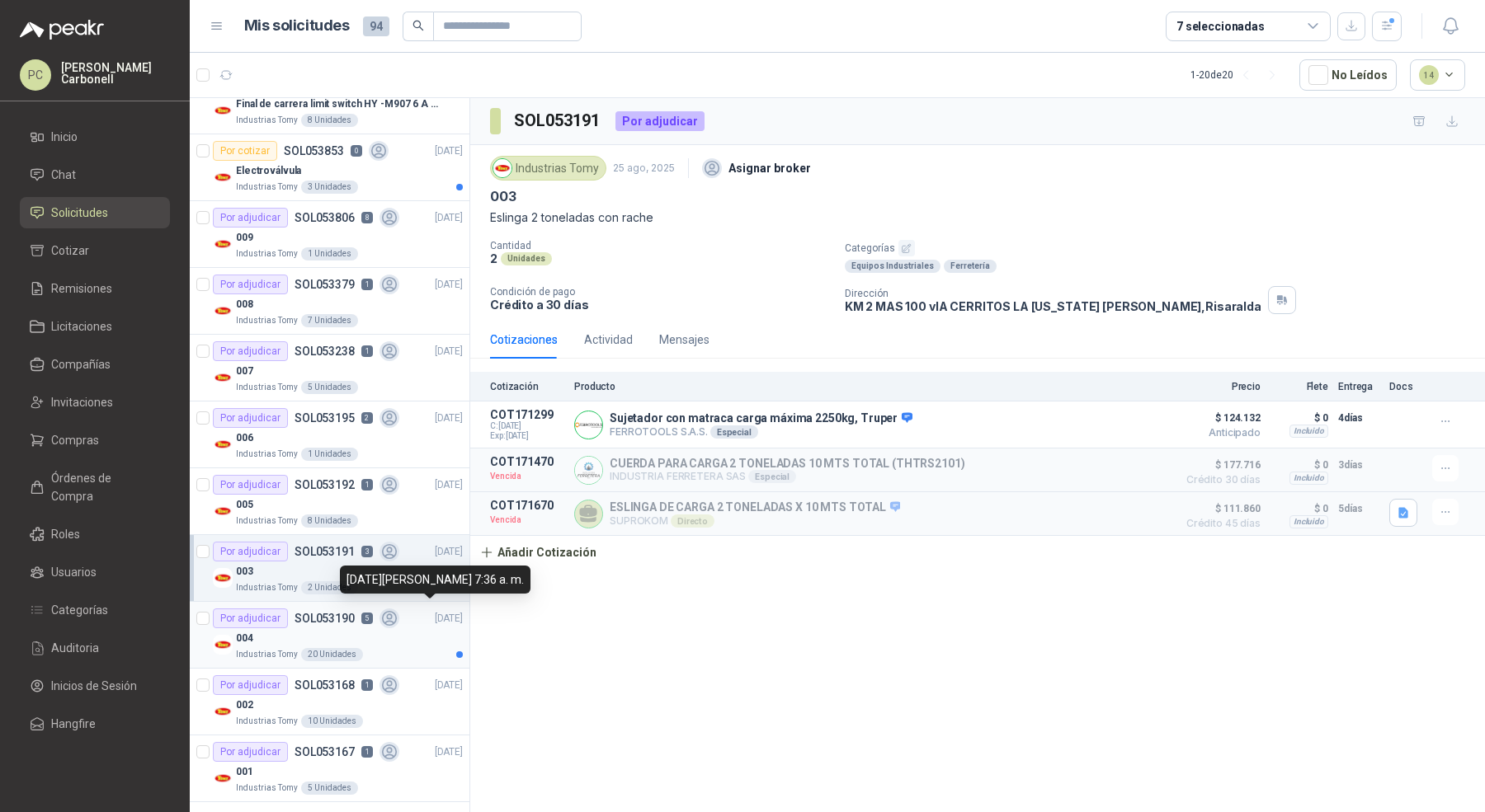
click at [435, 612] on p "[DATE]" at bounding box center [449, 619] width 28 height 16
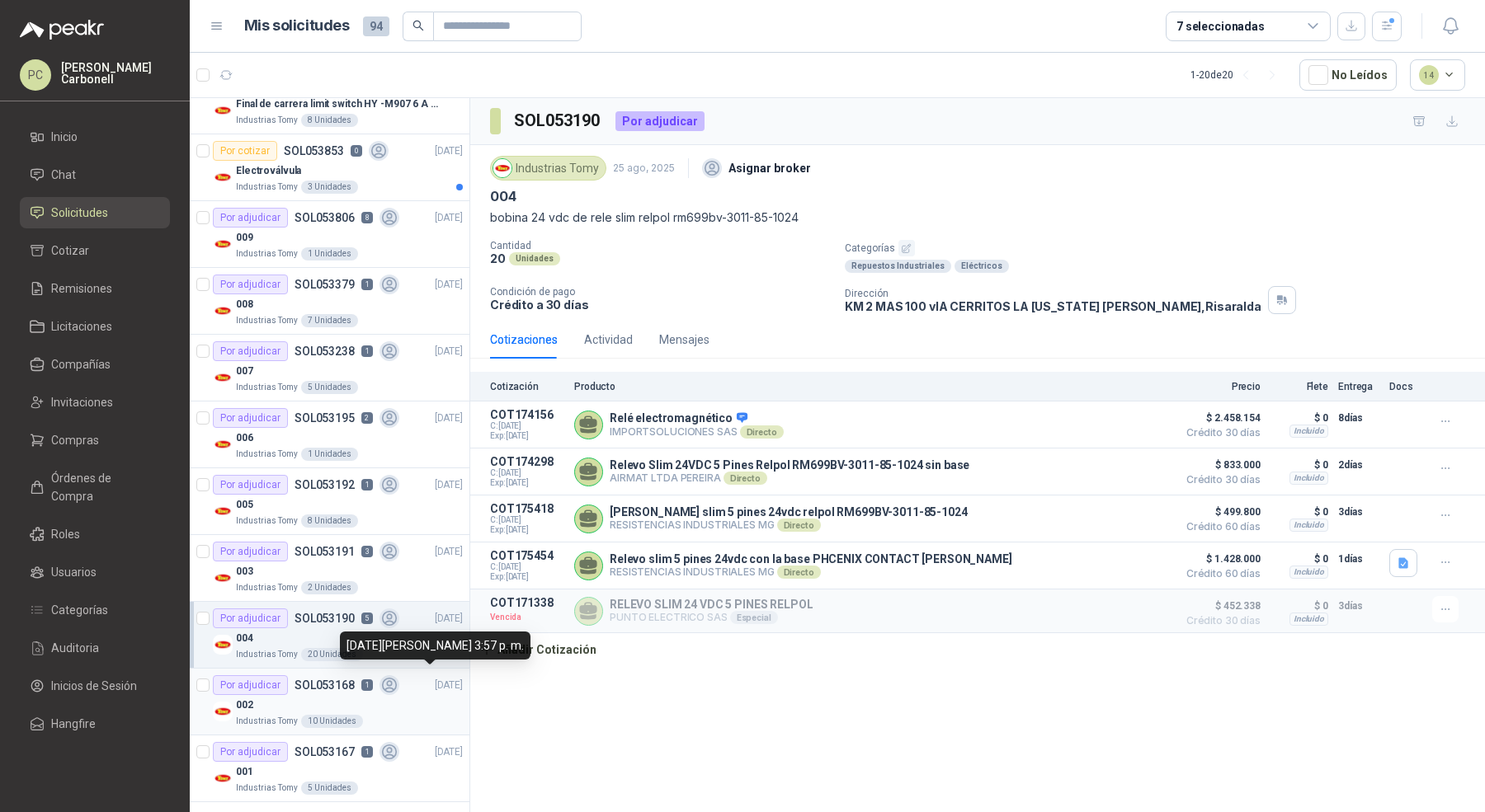
click at [419, 687] on div "Por adjudicar SOL053168 1 [DATE]" at bounding box center [337, 686] width 250 height 20
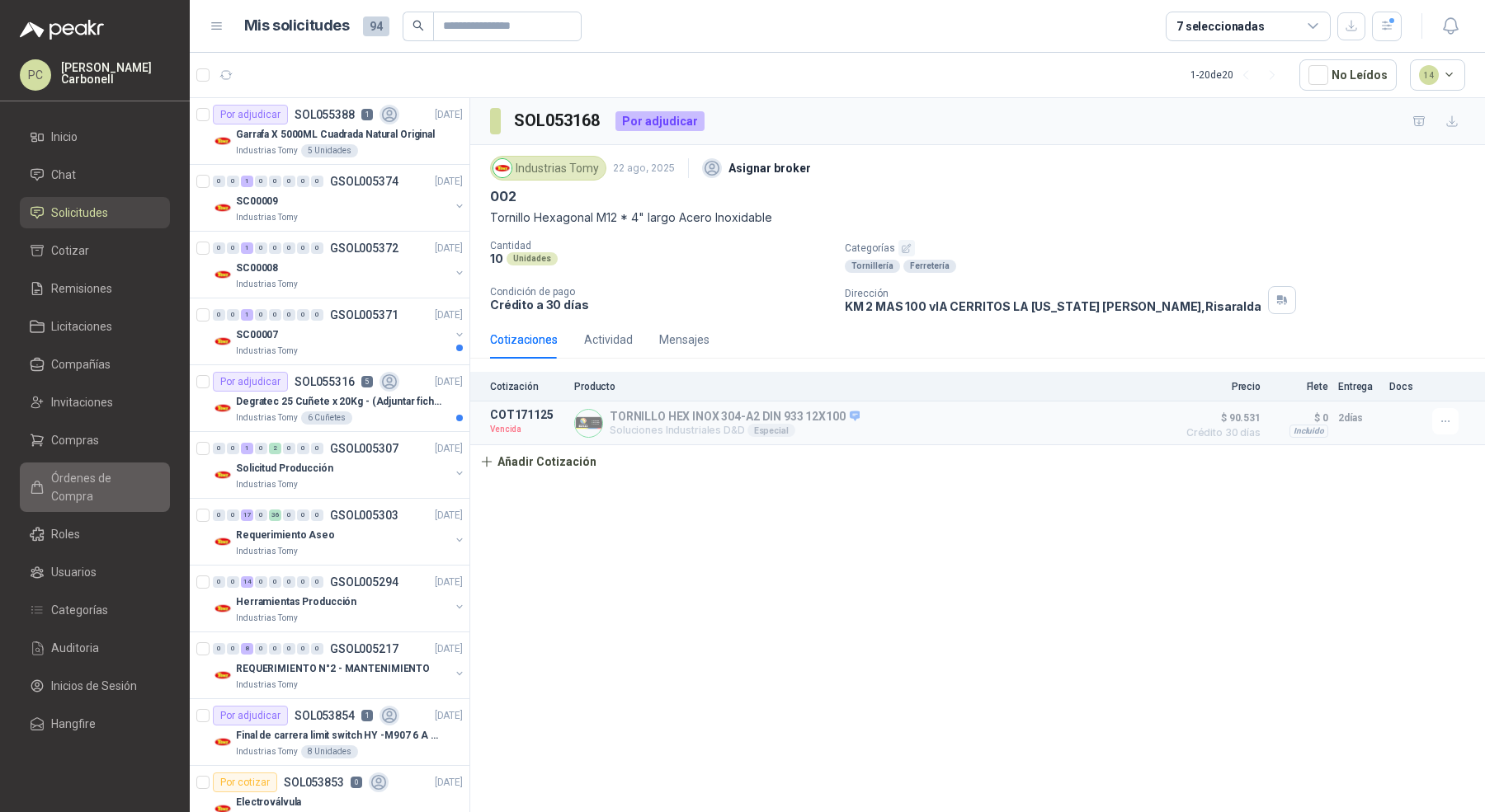
click at [96, 493] on link "Órdenes de Compra" at bounding box center [95, 487] width 150 height 49
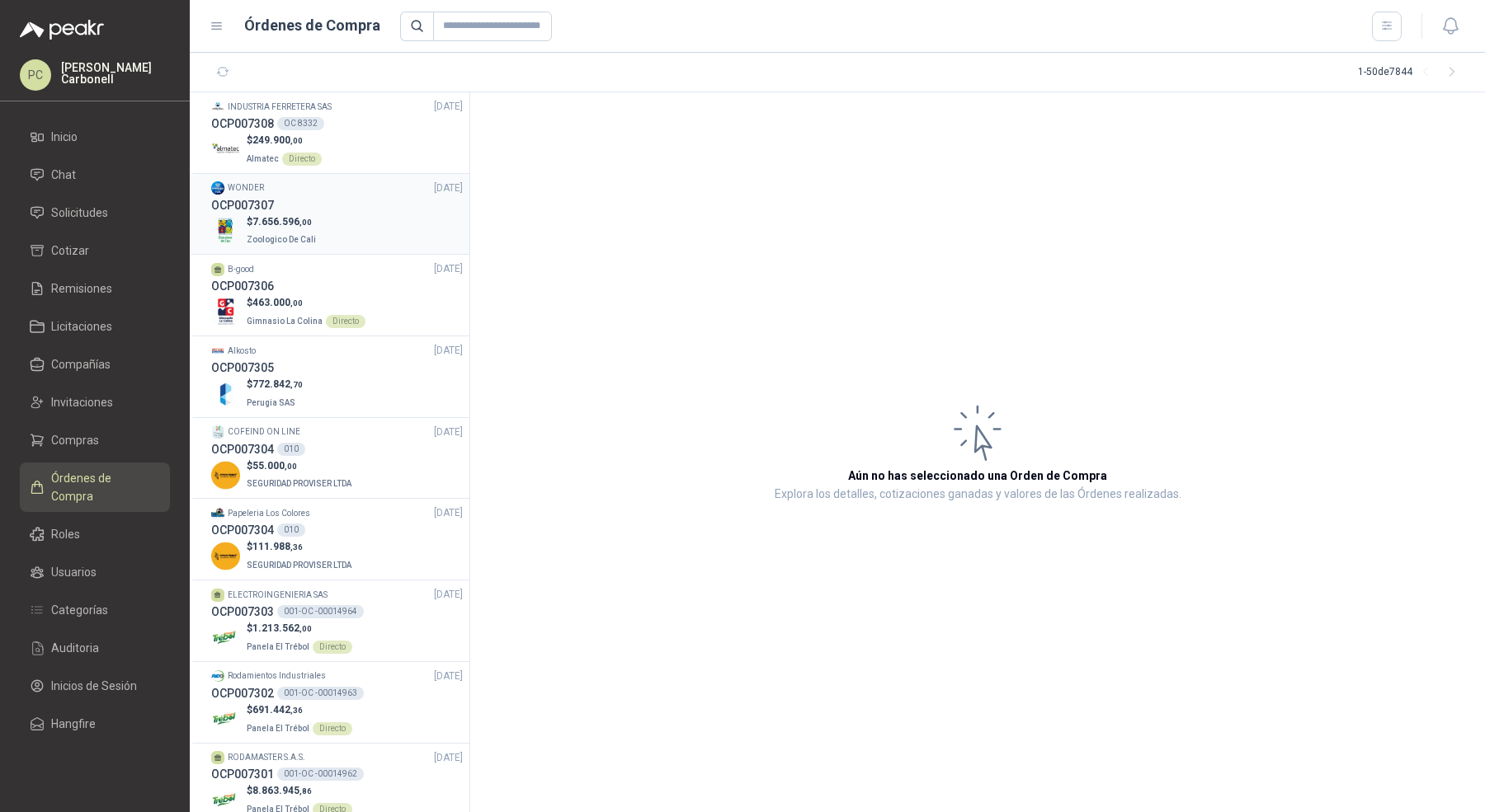
click at [385, 216] on div "$ 7.656.596 ,00 Zoologico De Cali" at bounding box center [337, 231] width 252 height 34
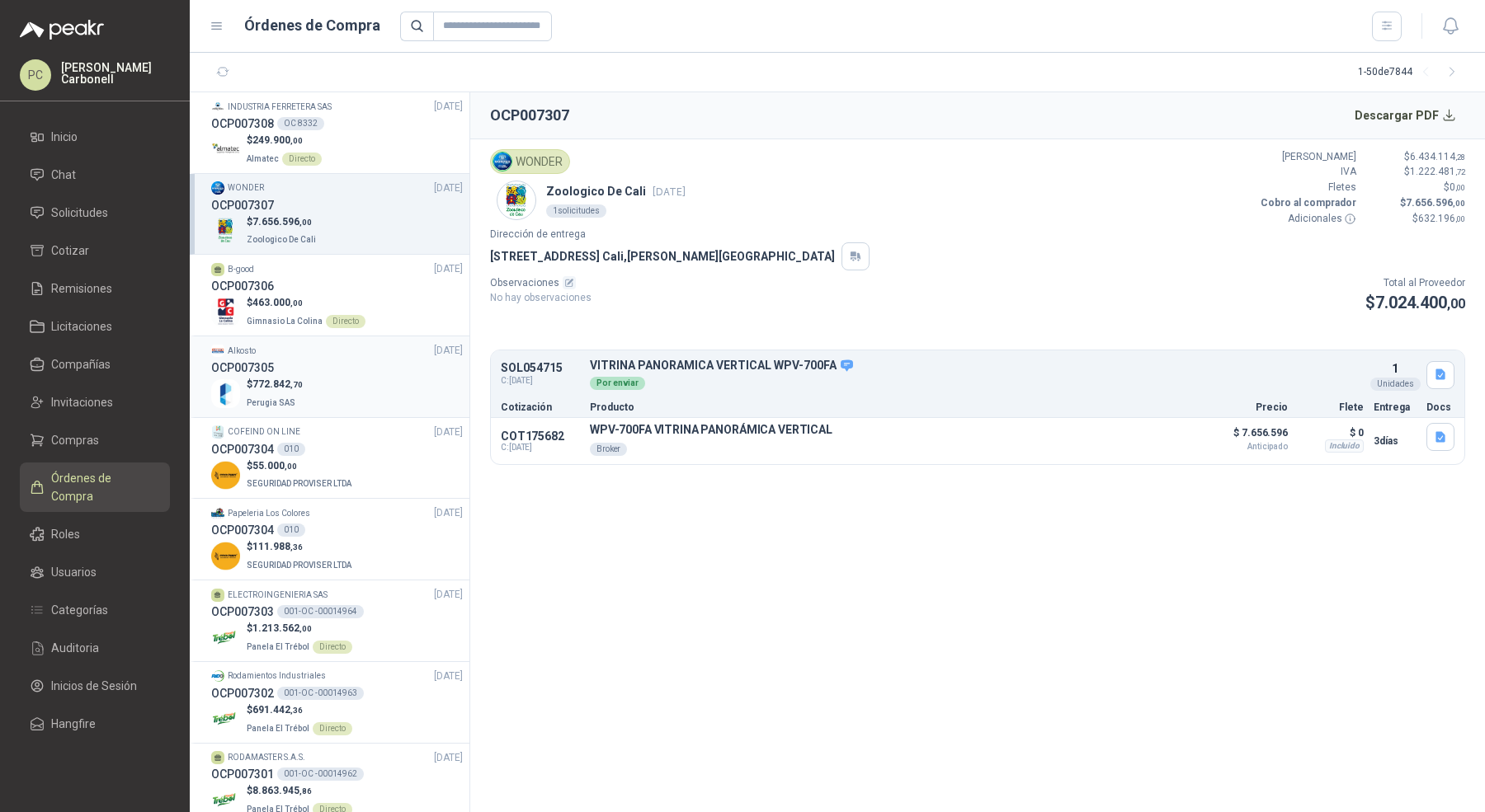
click at [376, 383] on div "$ 772.842 ,70 Perugia SAS" at bounding box center [337, 394] width 252 height 34
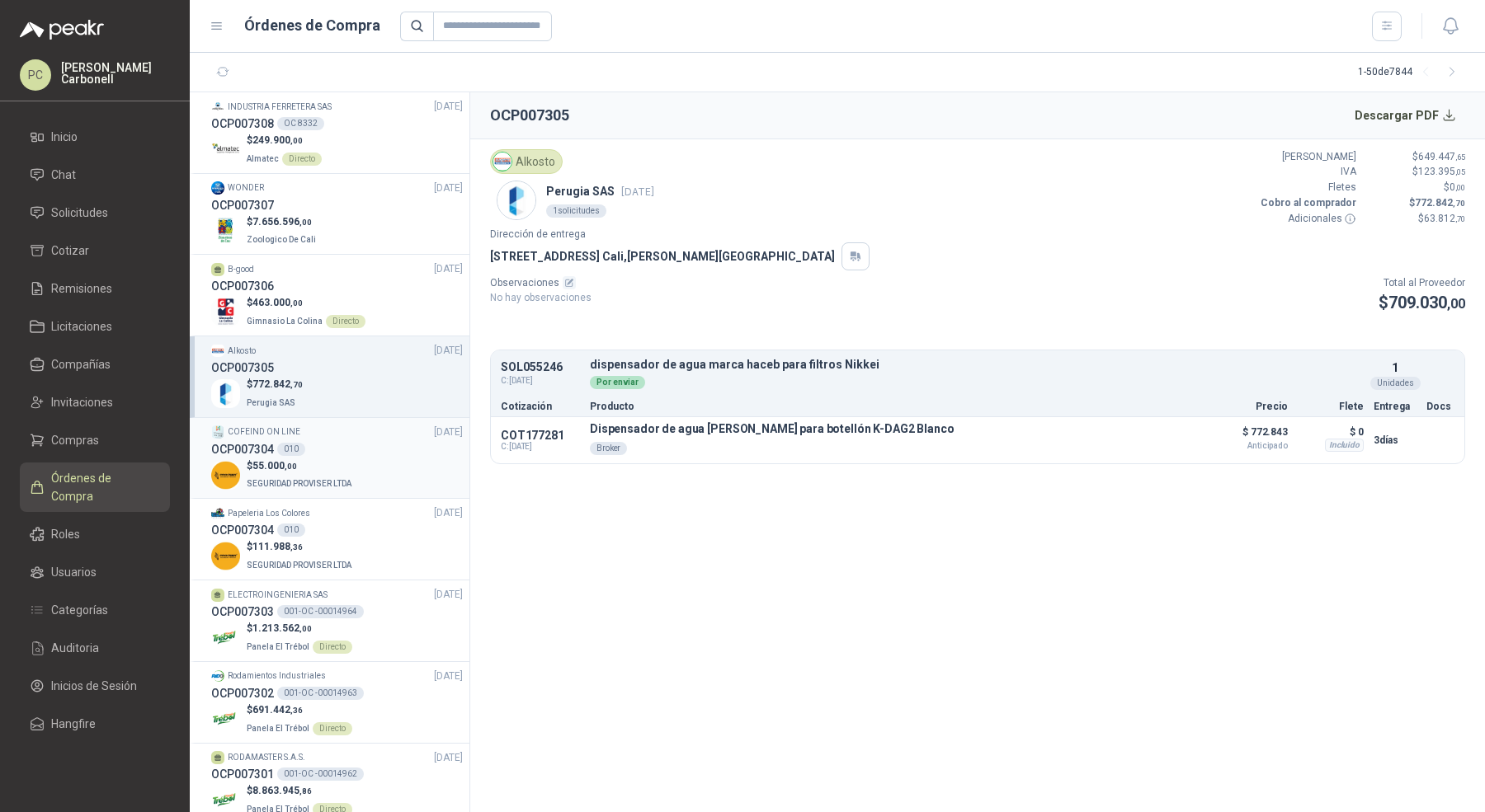
click at [368, 460] on div "$ 55.000 ,00 SEGURIDAD PROVISER LTDA" at bounding box center [337, 475] width 252 height 34
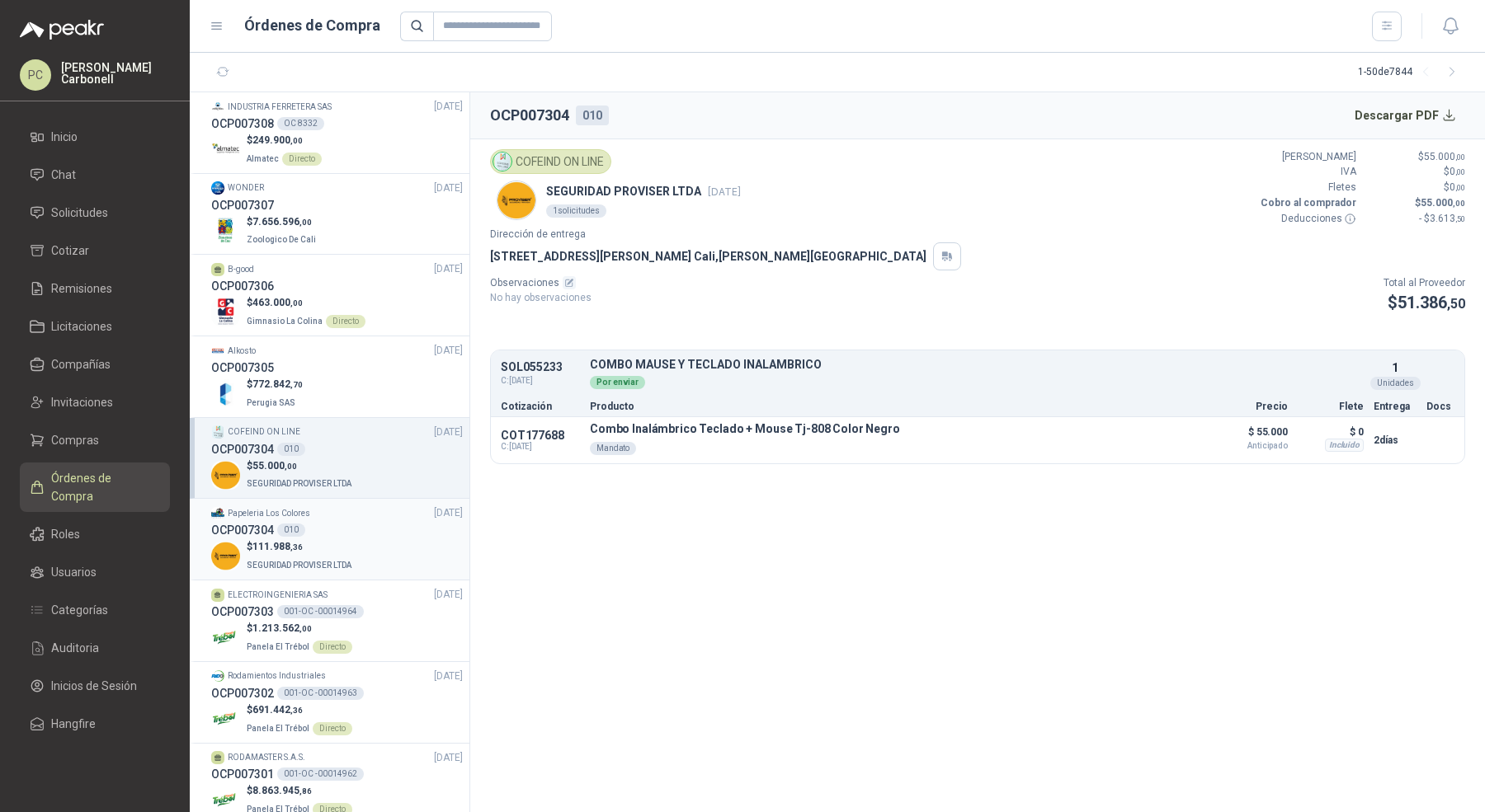
click at [380, 548] on div "$ 111.988 ,36 SEGURIDAD PROVISER LTDA" at bounding box center [337, 556] width 252 height 34
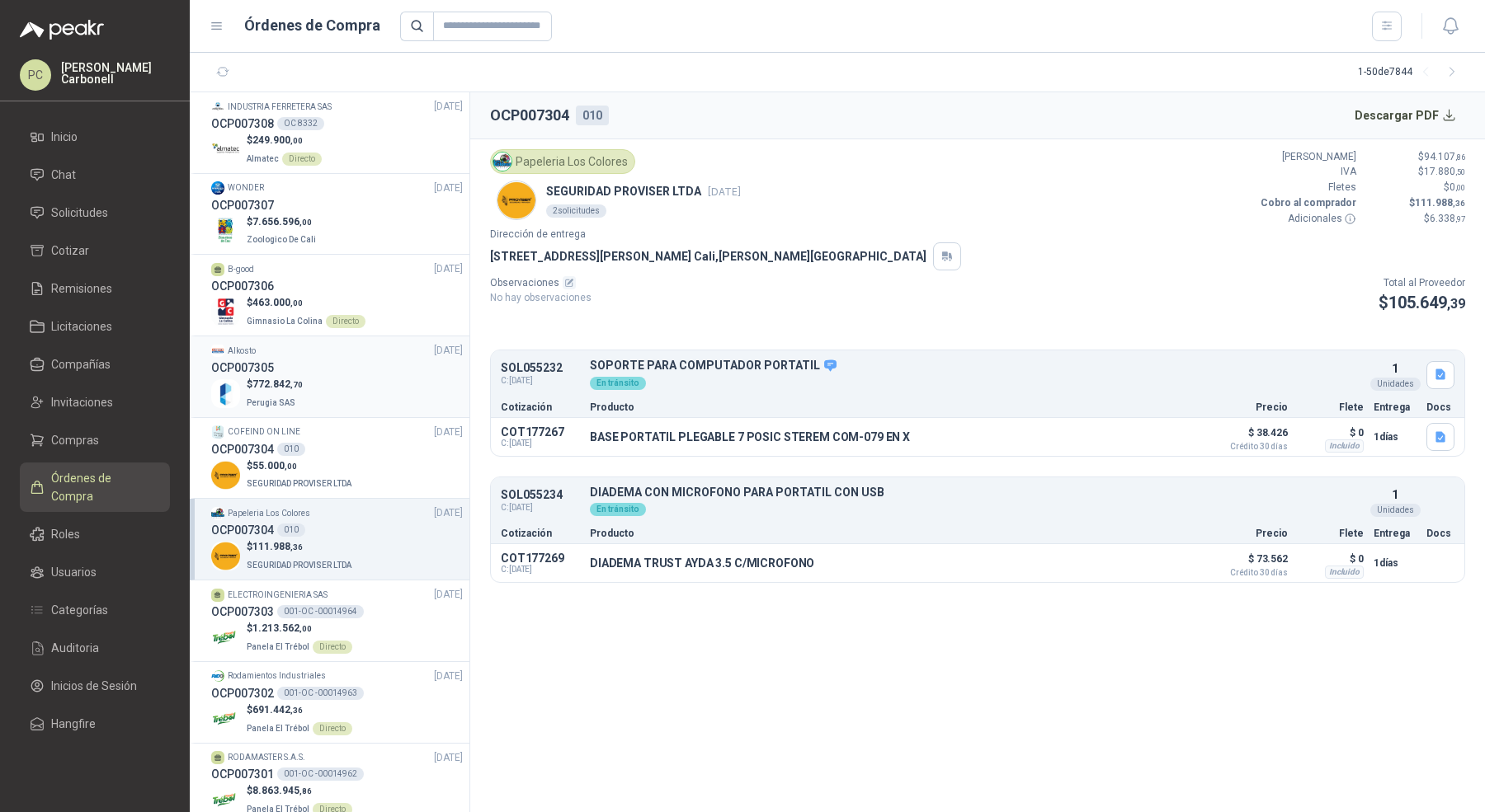
click at [364, 370] on div "OCP007305" at bounding box center [337, 368] width 252 height 18
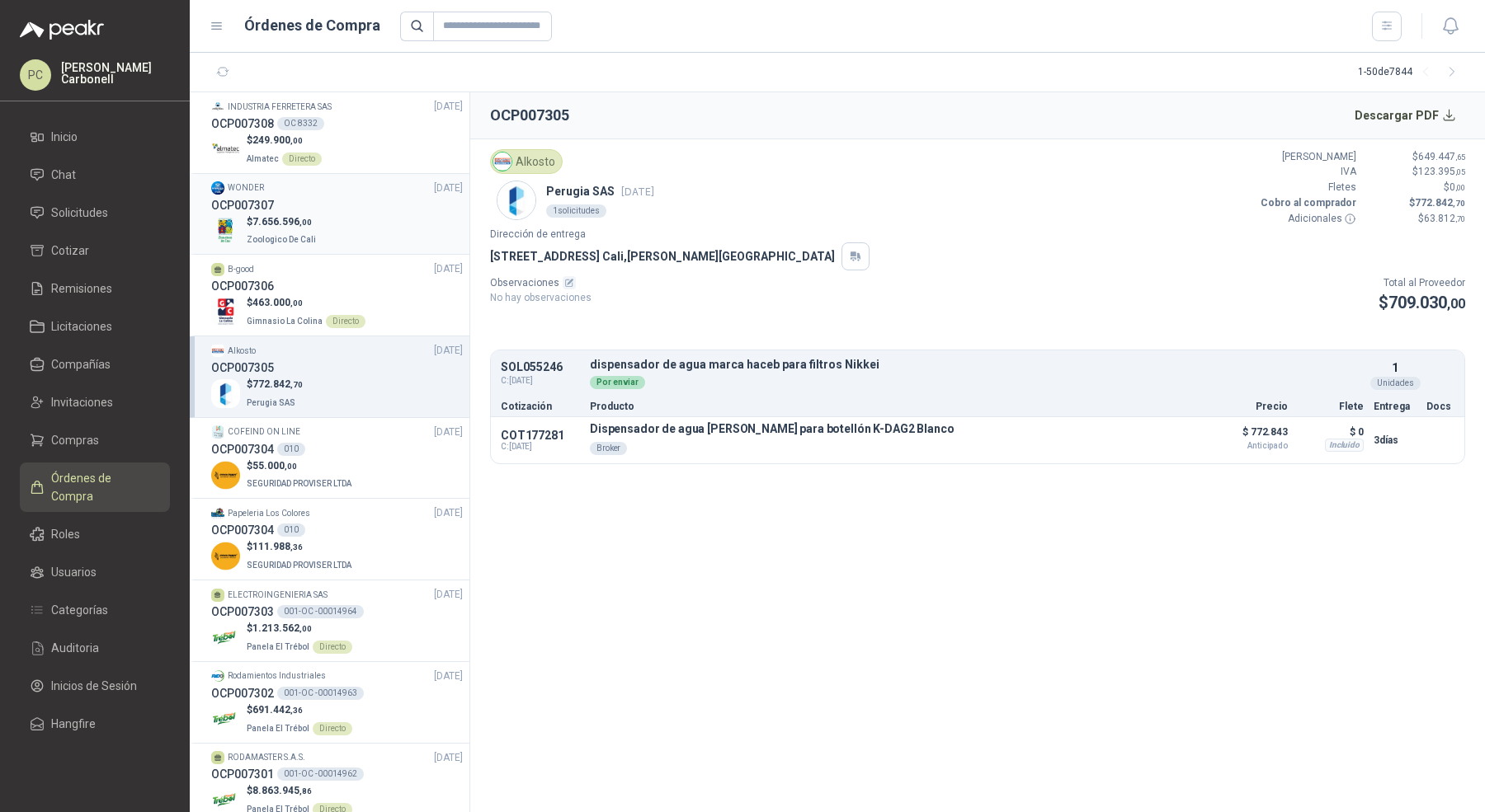
click at [392, 215] on div "$ 7.656.596 ,00 Zoologico De Cali" at bounding box center [337, 231] width 252 height 34
